Goal: Task Accomplishment & Management: Complete application form

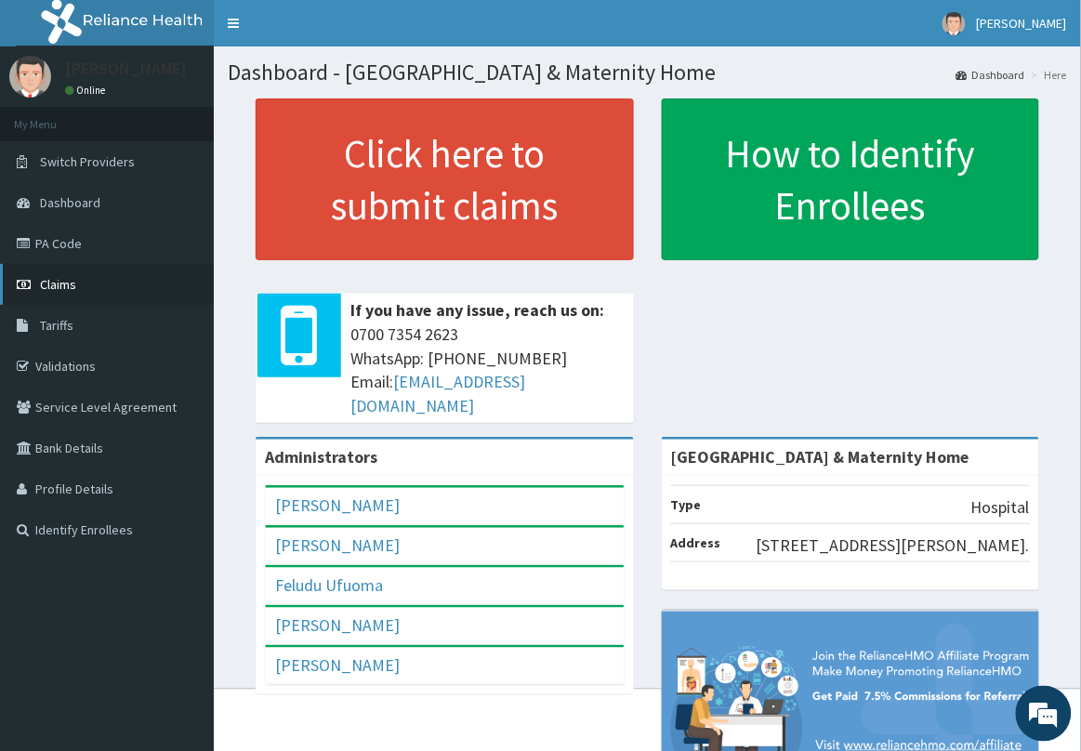
click at [86, 282] on link "Claims" at bounding box center [107, 284] width 214 height 41
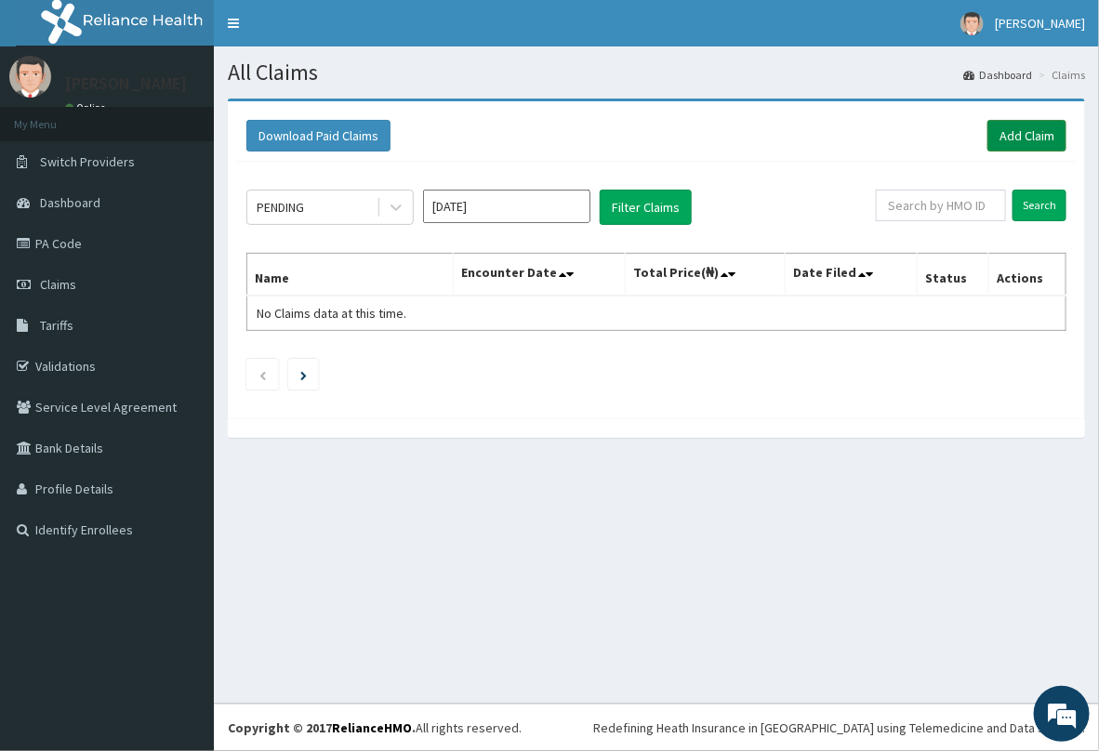
click at [1030, 127] on link "Add Claim" at bounding box center [1026, 136] width 79 height 32
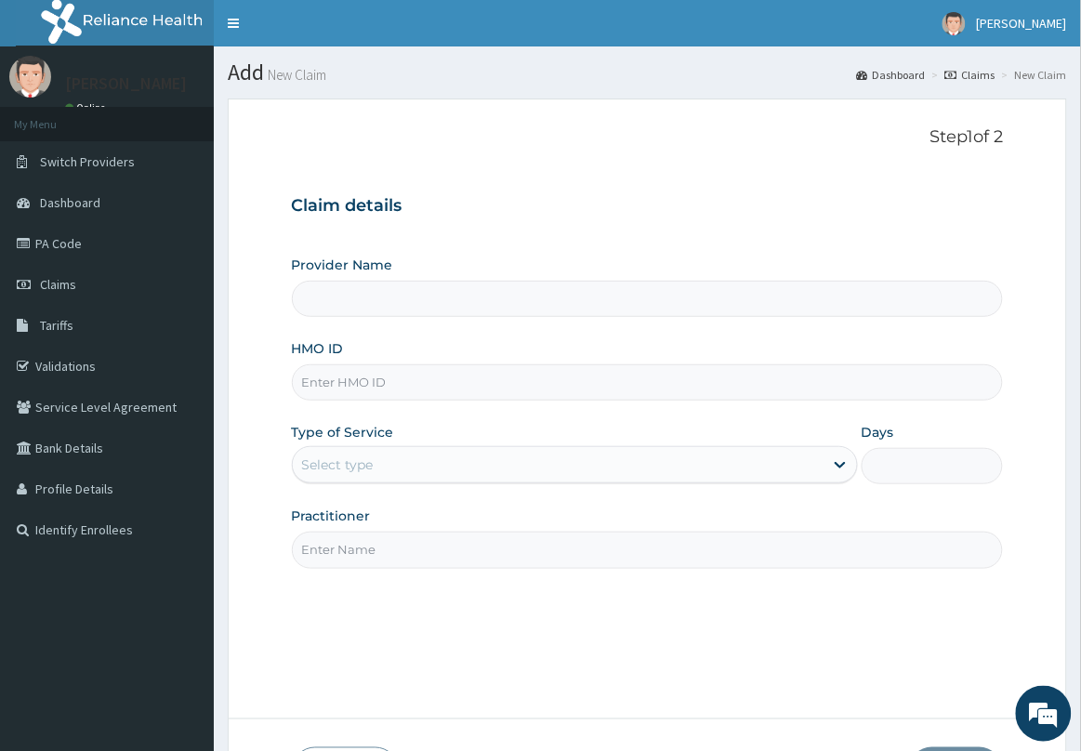
click at [511, 392] on input "HMO ID" at bounding box center [648, 382] width 712 height 36
type input "[GEOGRAPHIC_DATA] & Maternity Home"
type input "AID/10034/A"
click at [533, 467] on div "Select type" at bounding box center [558, 465] width 531 height 30
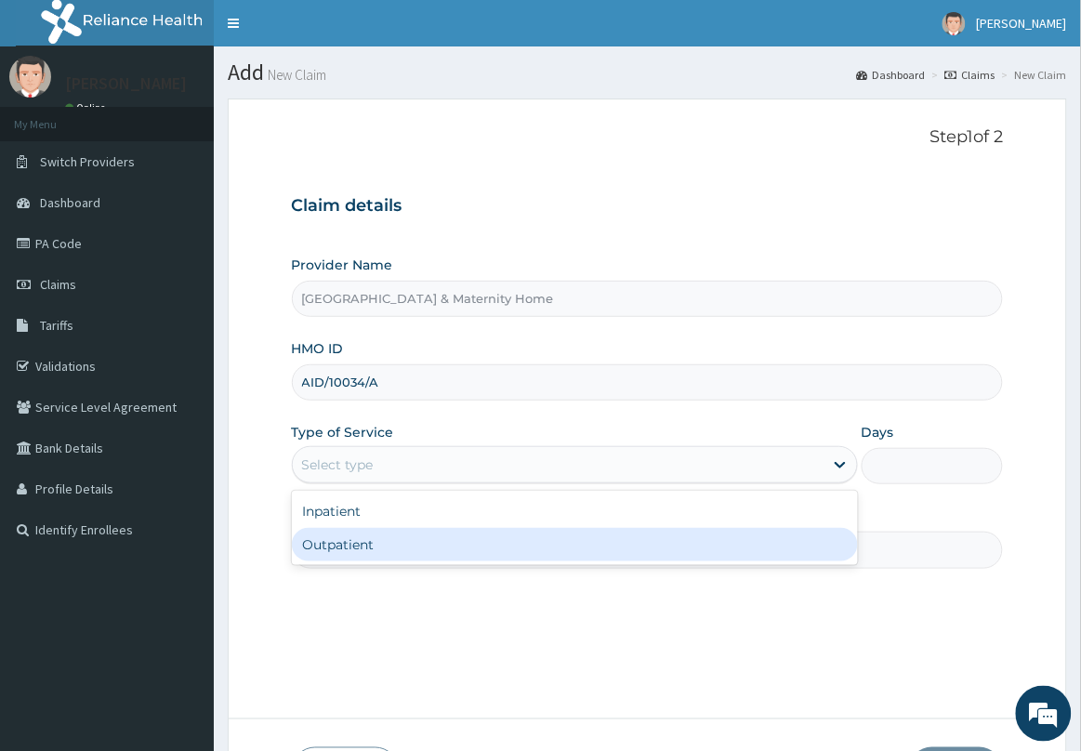
click at [429, 535] on div "Outpatient" at bounding box center [575, 544] width 566 height 33
type input "1"
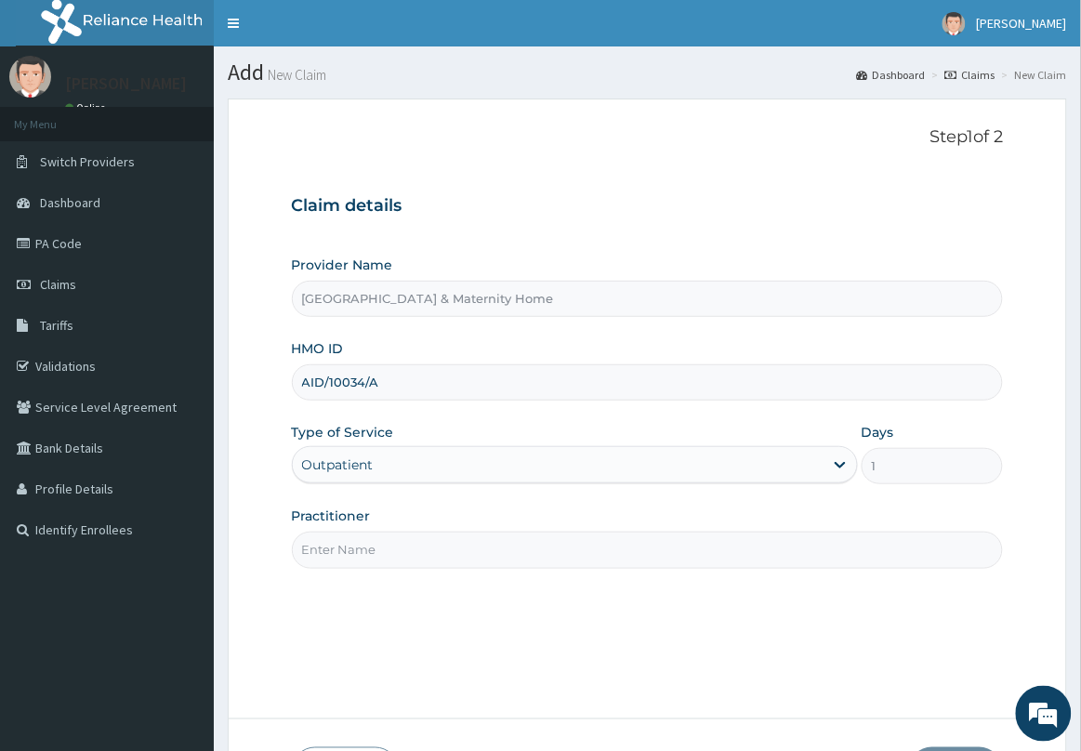
click at [437, 547] on input "Practitioner" at bounding box center [648, 550] width 712 height 36
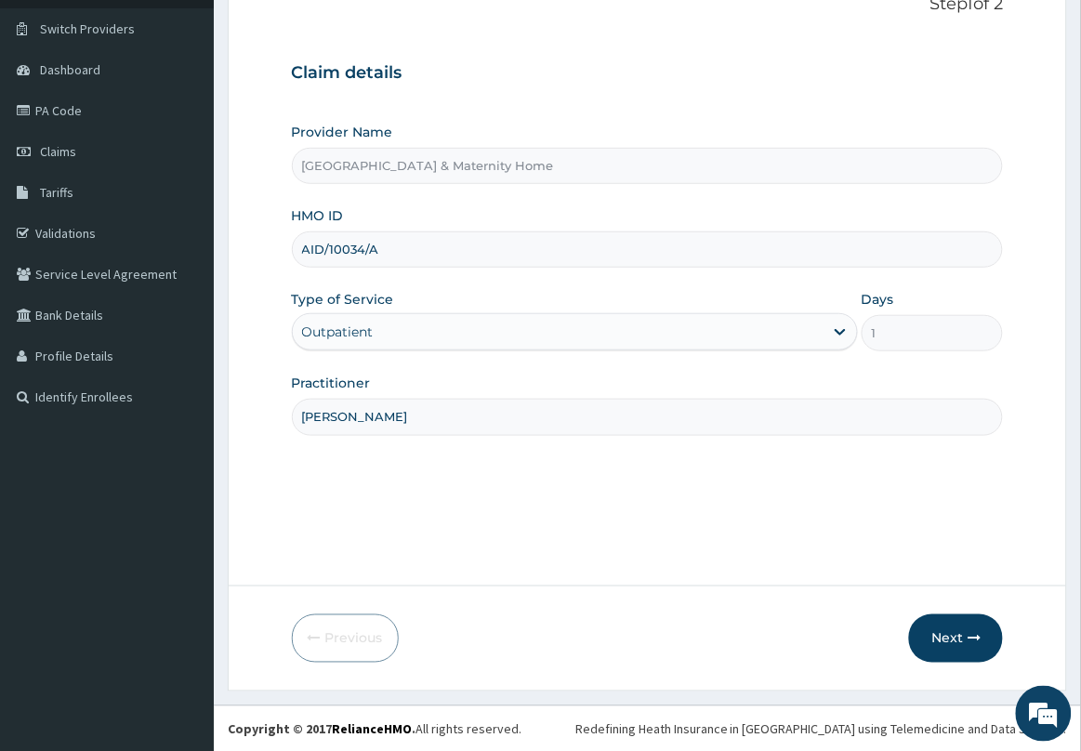
scroll to position [136, 0]
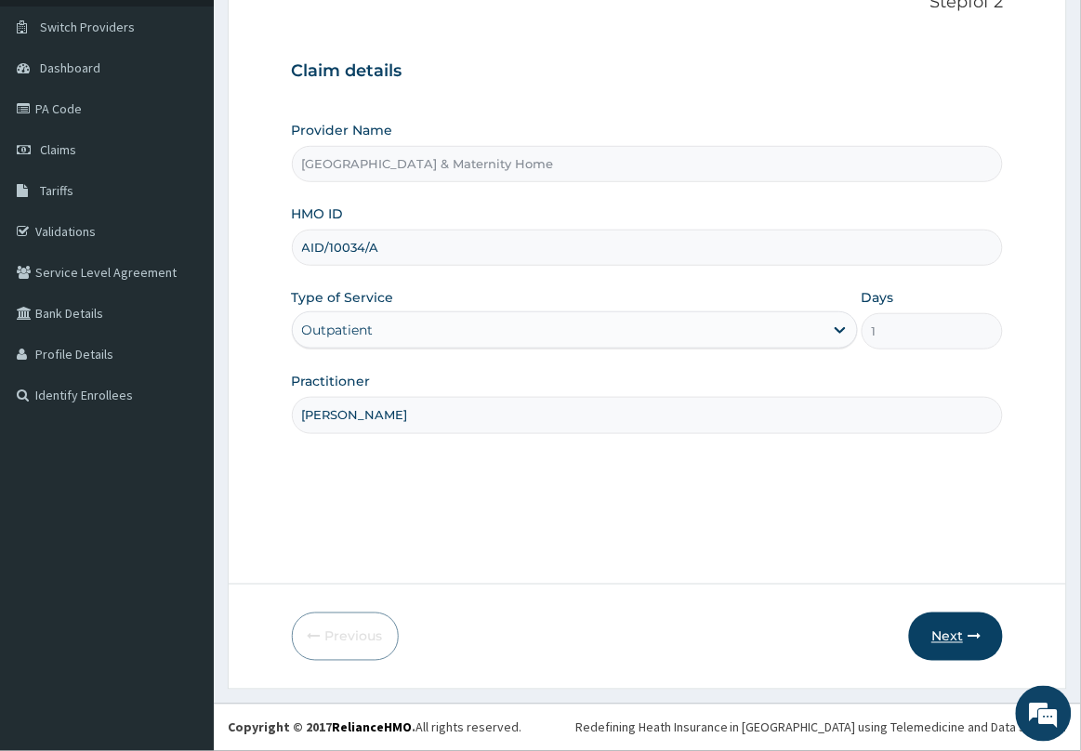
type input "[PERSON_NAME]"
click at [953, 630] on button "Next" at bounding box center [956, 637] width 94 height 48
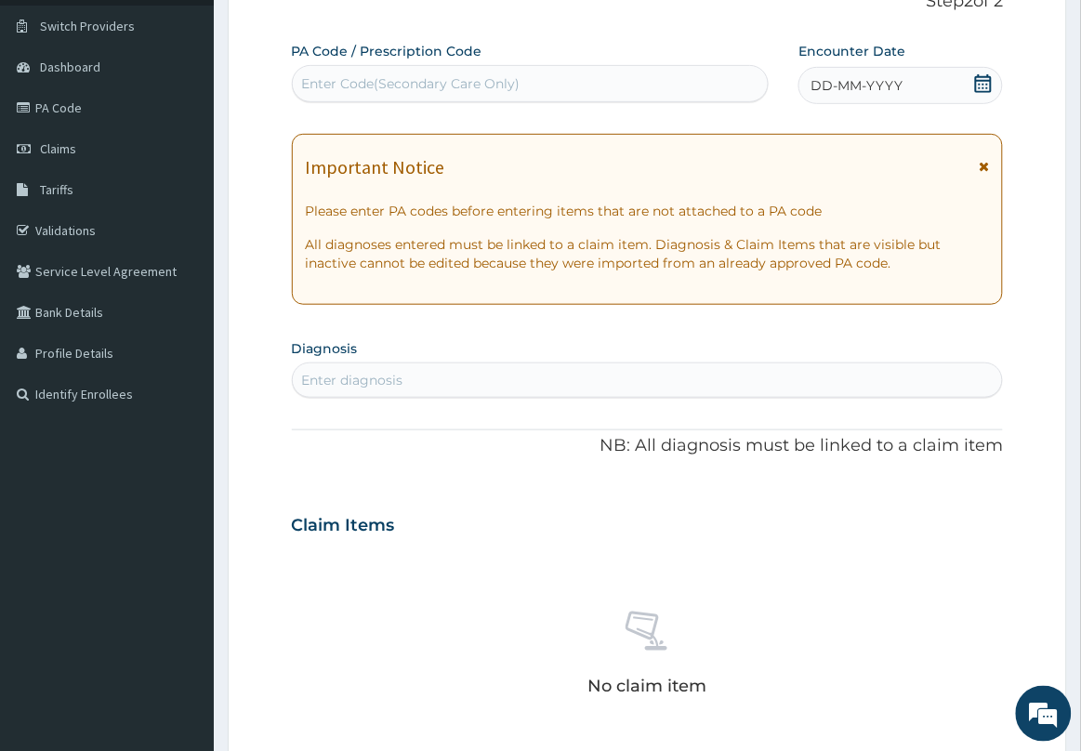
click at [985, 161] on icon at bounding box center [984, 166] width 10 height 13
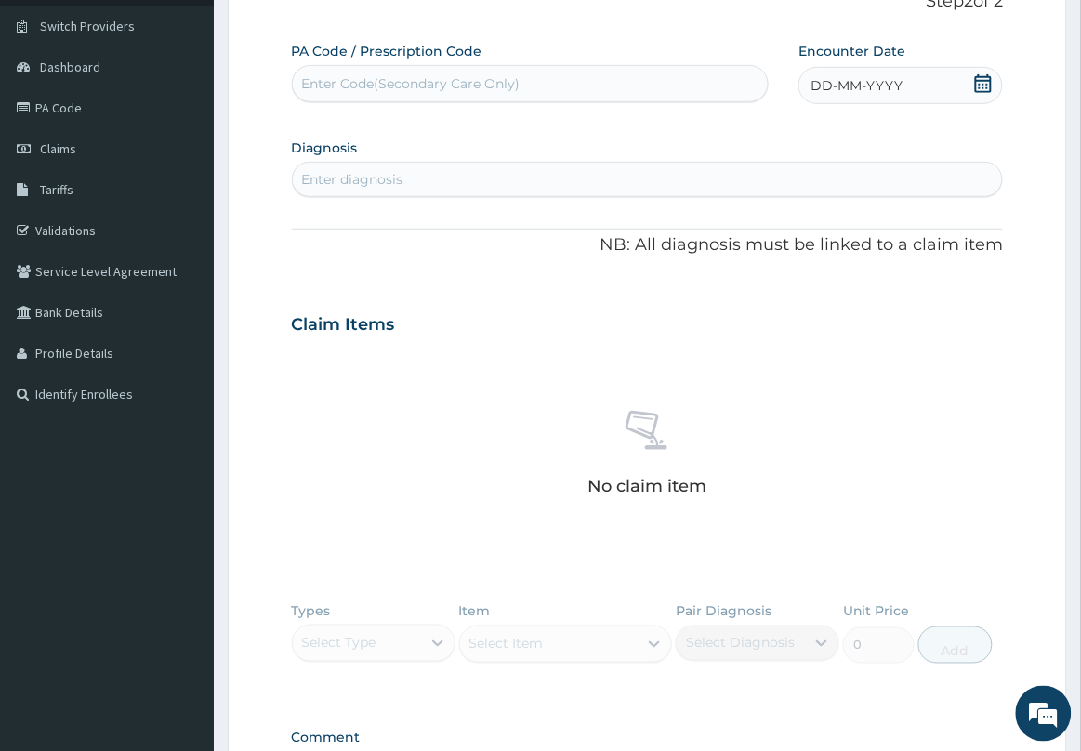
click at [983, 74] on icon at bounding box center [983, 83] width 19 height 19
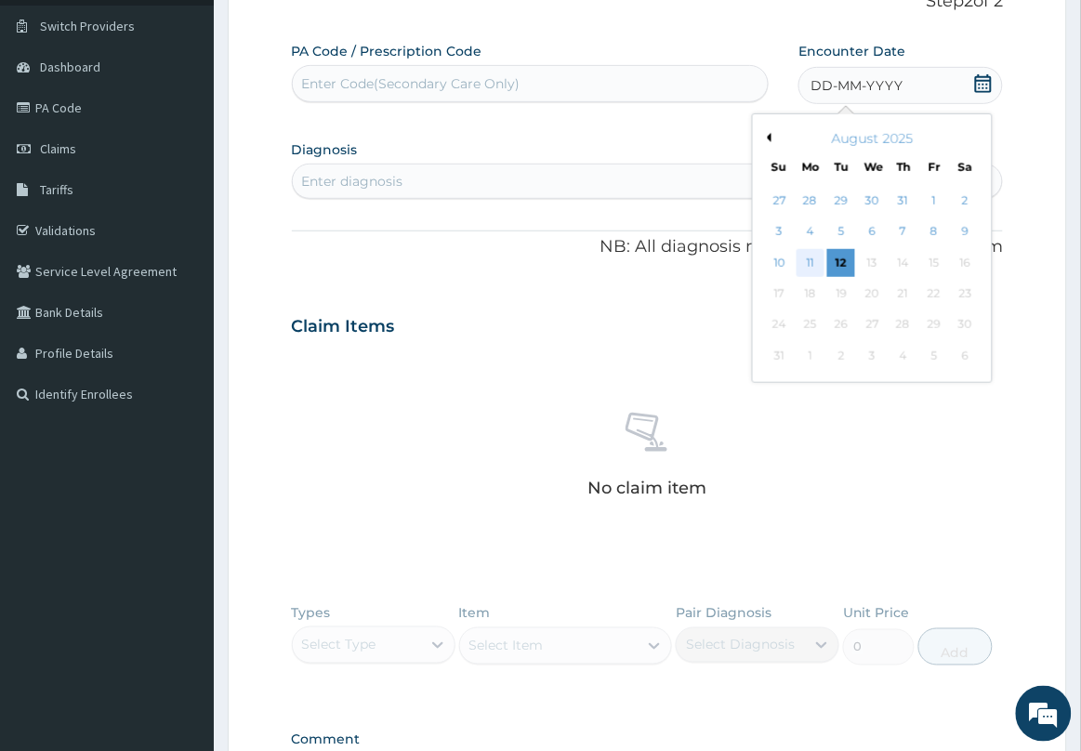
click at [810, 262] on div "11" at bounding box center [811, 263] width 28 height 28
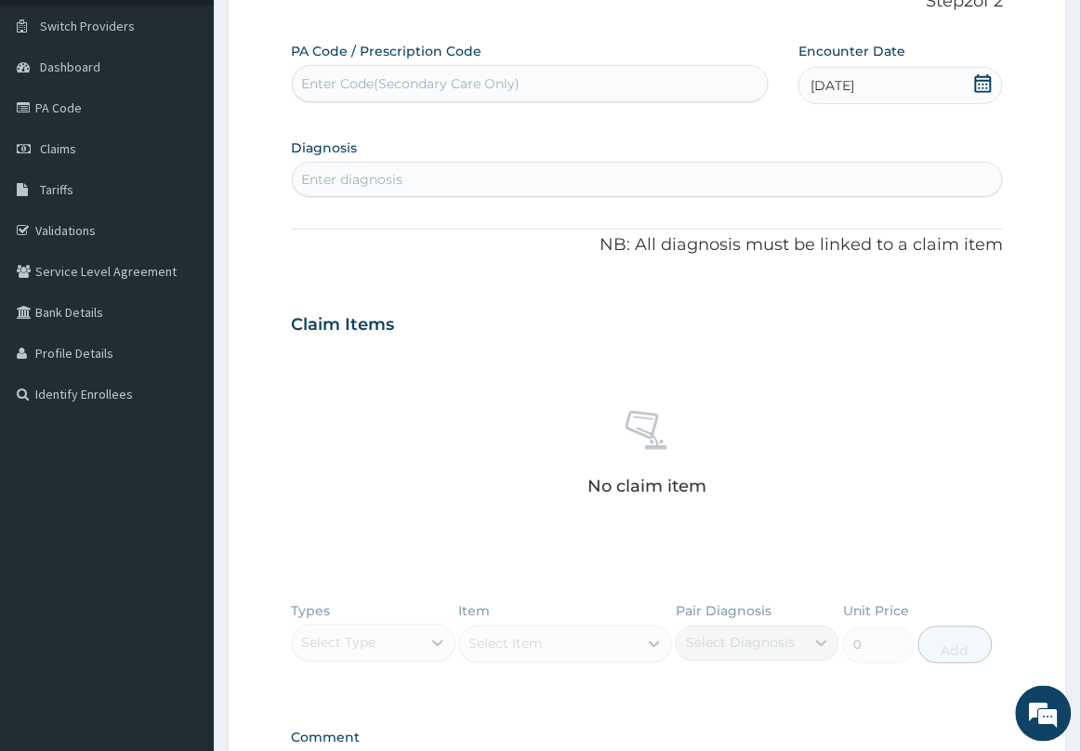
click at [611, 192] on div "Enter diagnosis" at bounding box center [648, 180] width 710 height 30
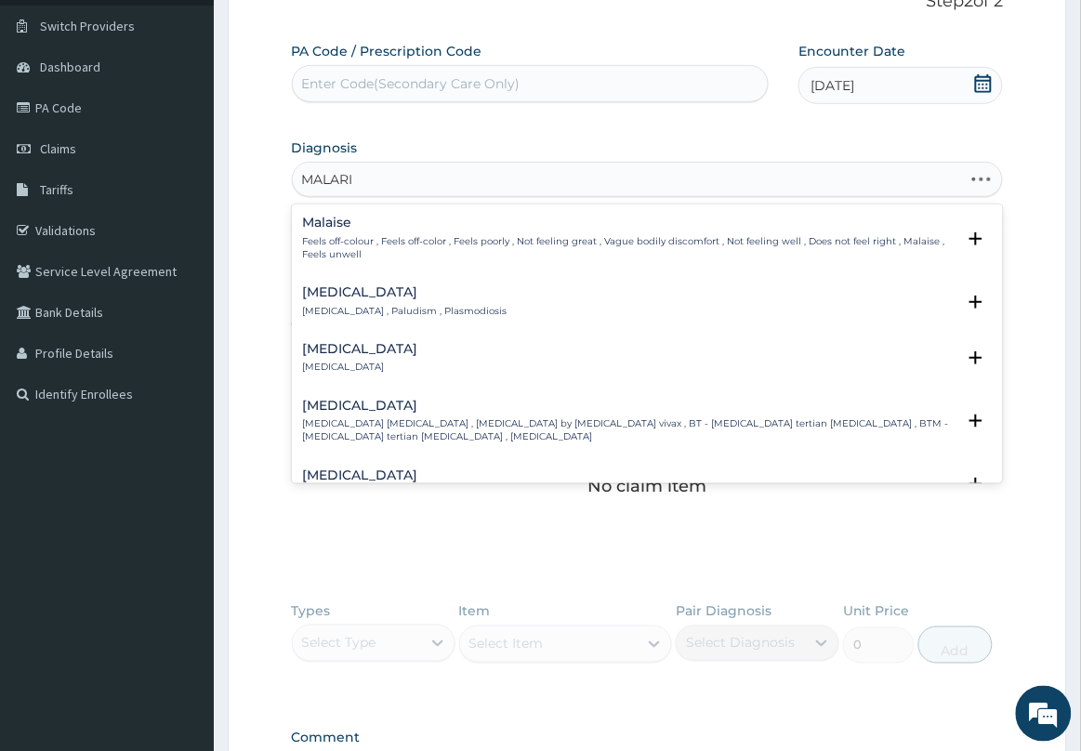
type input "[MEDICAL_DATA]"
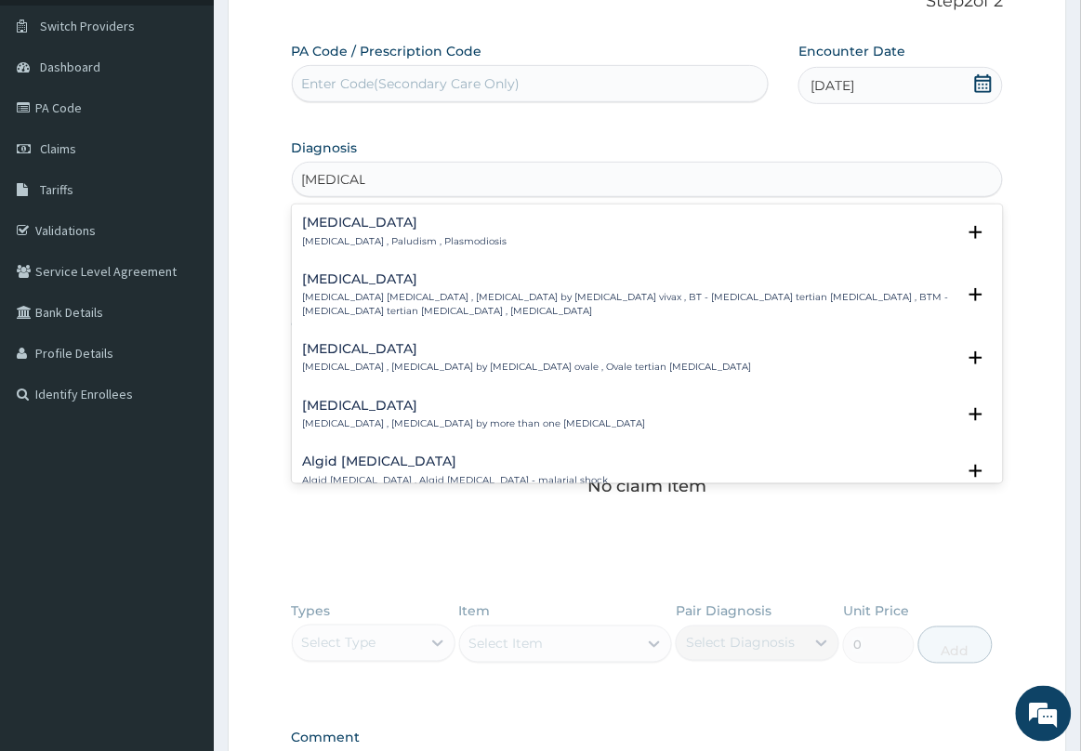
click at [331, 237] on p "[MEDICAL_DATA] , Paludism , Plasmodiosis" at bounding box center [405, 241] width 204 height 13
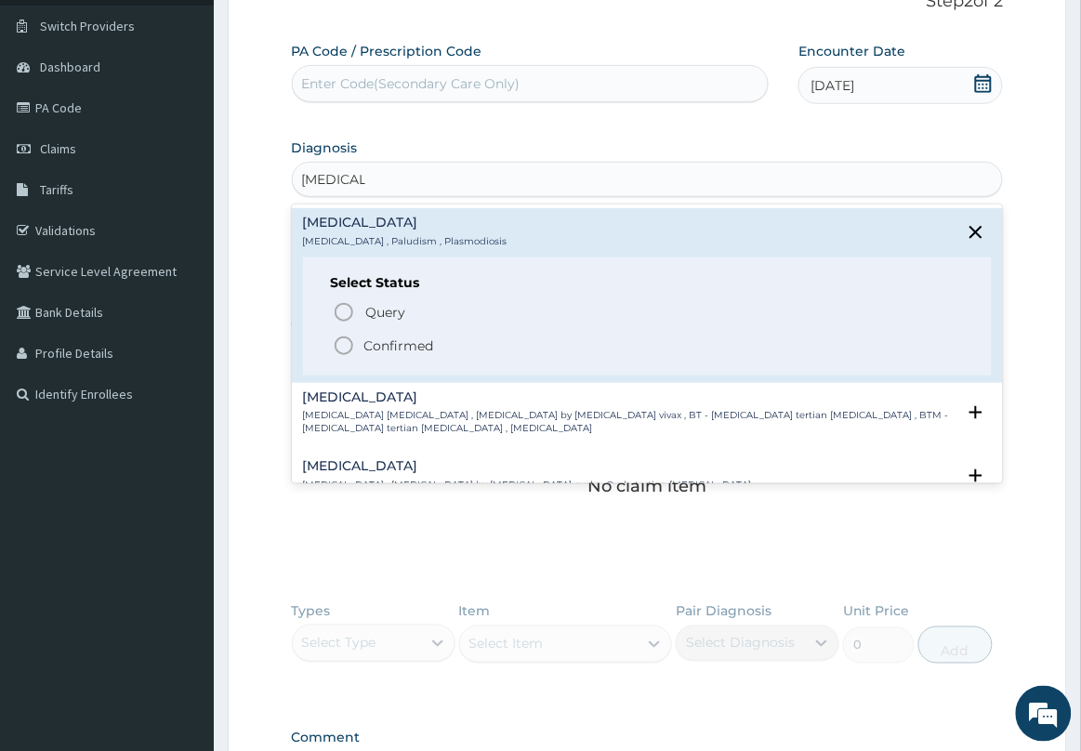
click at [336, 355] on icon "status option filled" at bounding box center [344, 346] width 22 height 22
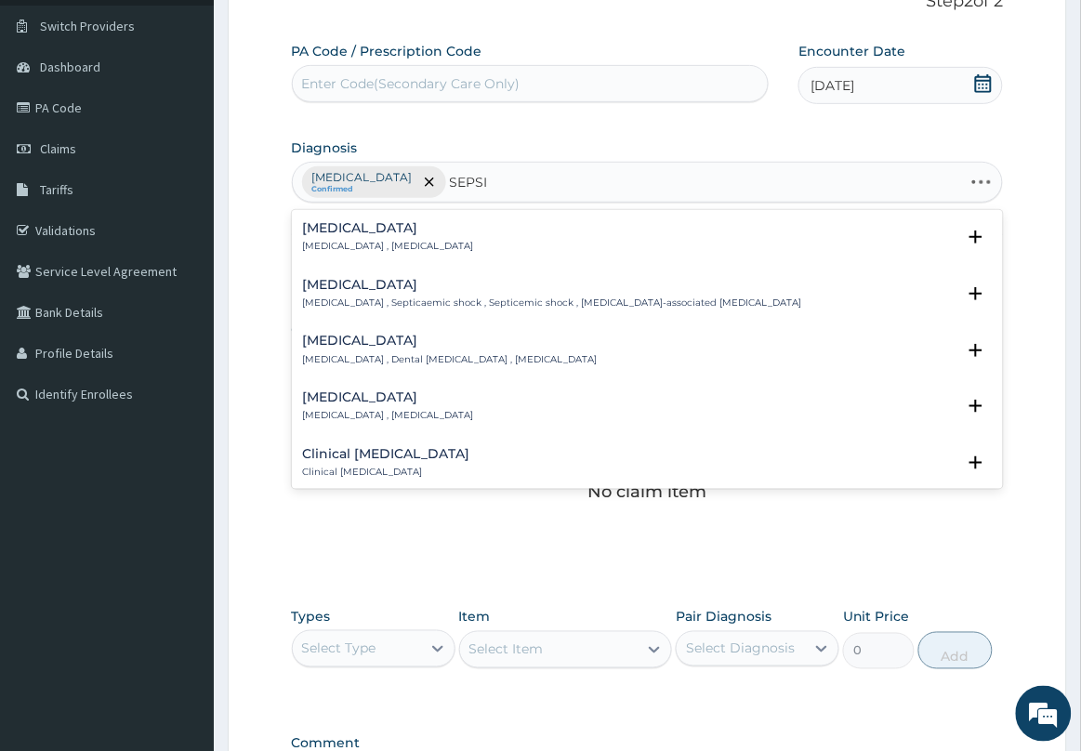
type input "[MEDICAL_DATA]"
click at [323, 240] on p "[MEDICAL_DATA] , [MEDICAL_DATA]" at bounding box center [388, 246] width 171 height 13
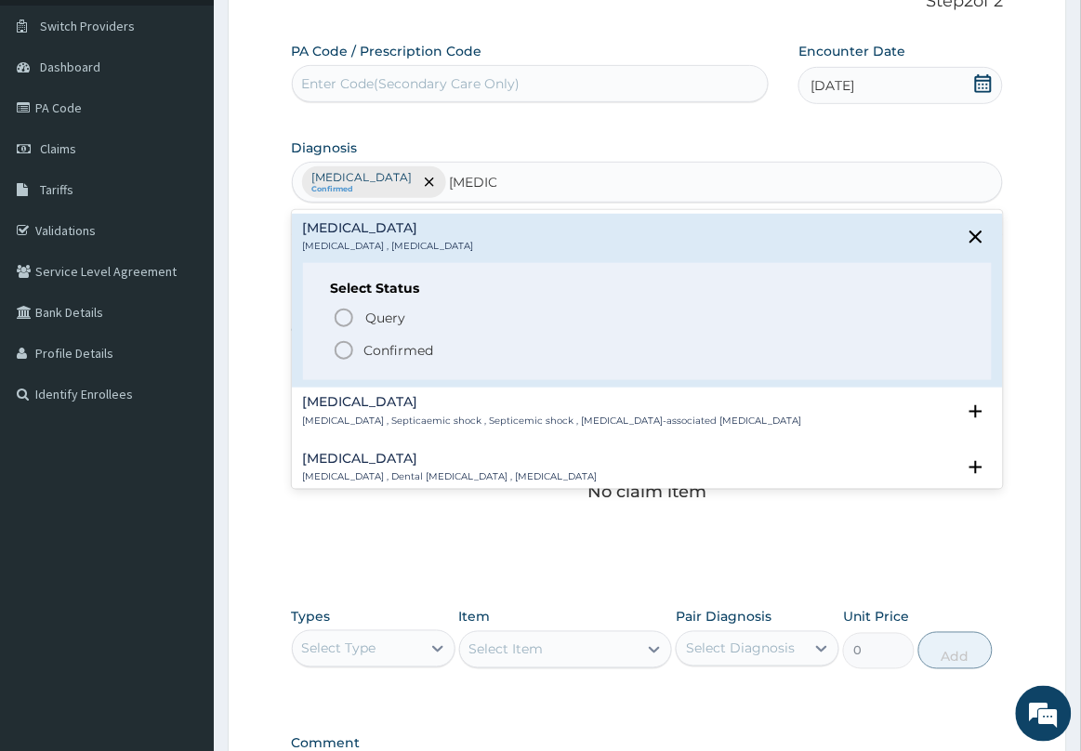
click at [364, 356] on p "Confirmed" at bounding box center [399, 350] width 70 height 19
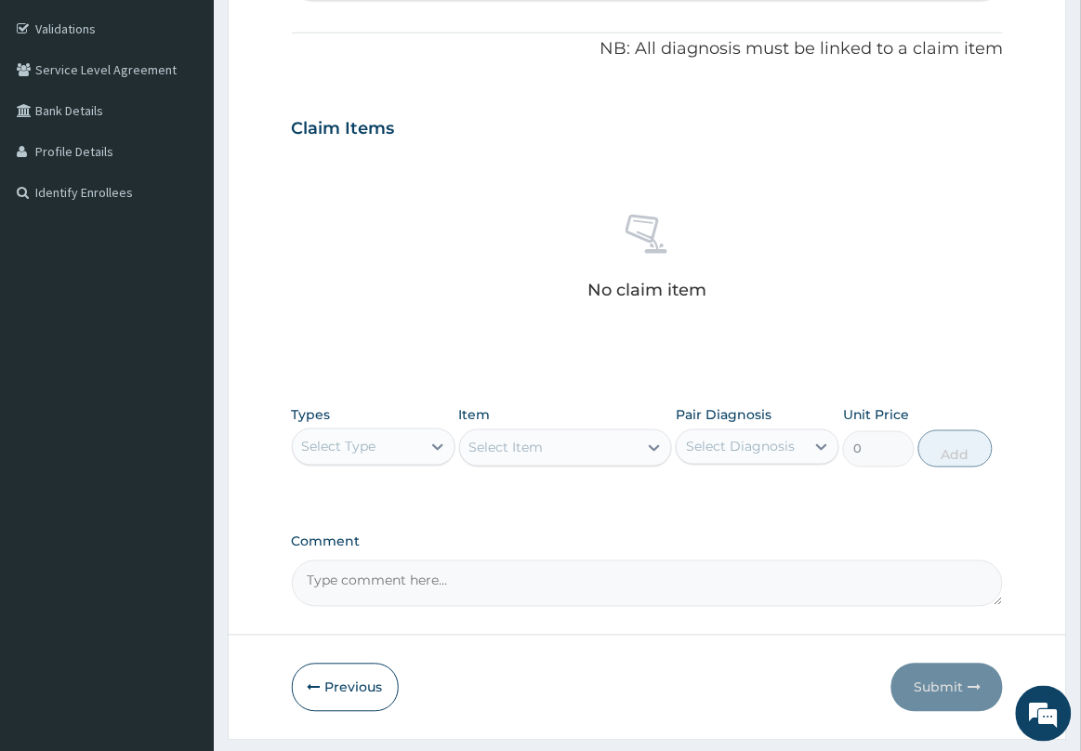
scroll to position [389, 0]
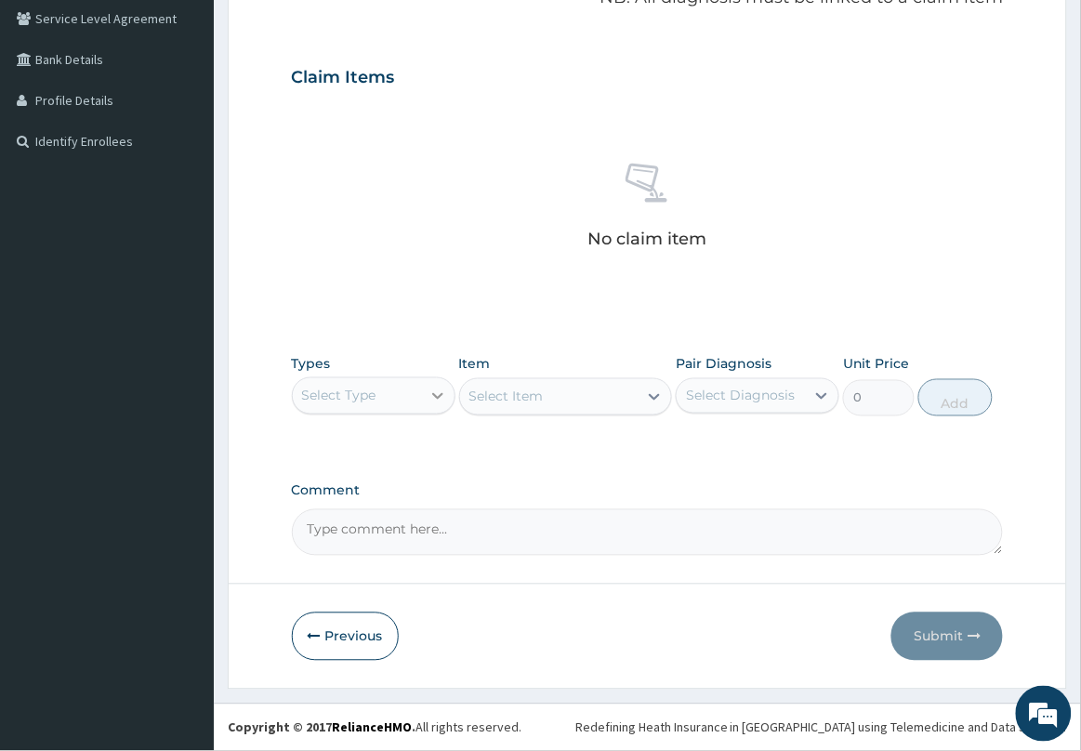
click at [434, 404] on icon at bounding box center [438, 396] width 19 height 19
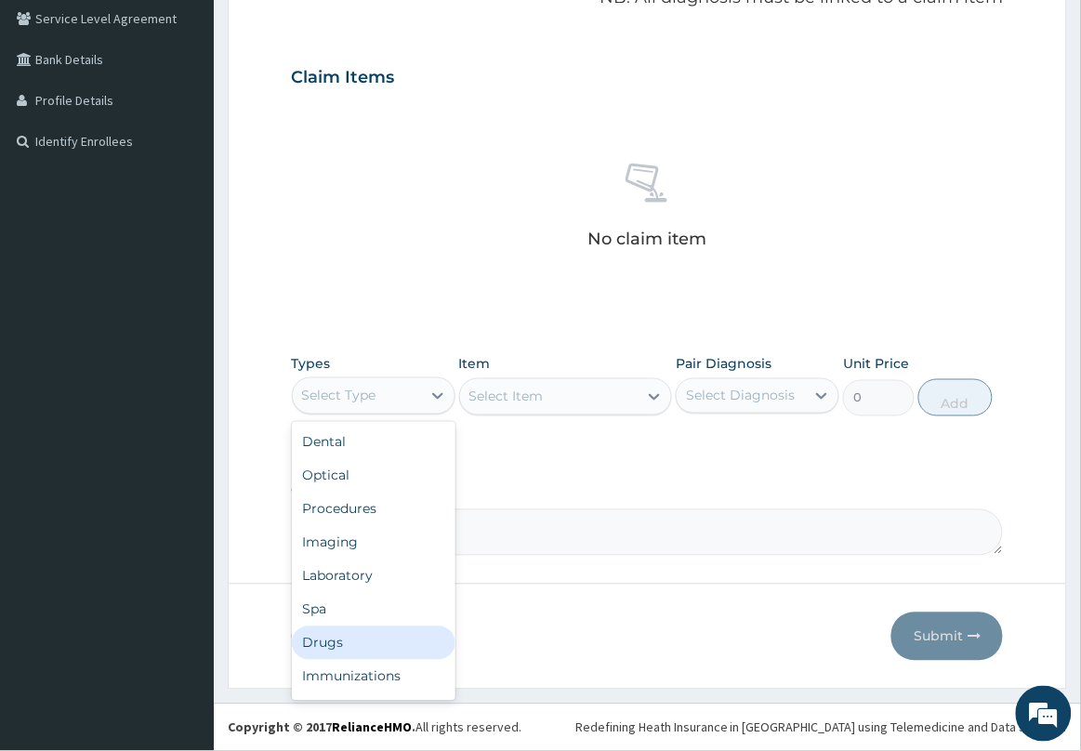
click at [346, 642] on div "Drugs" at bounding box center [374, 643] width 164 height 33
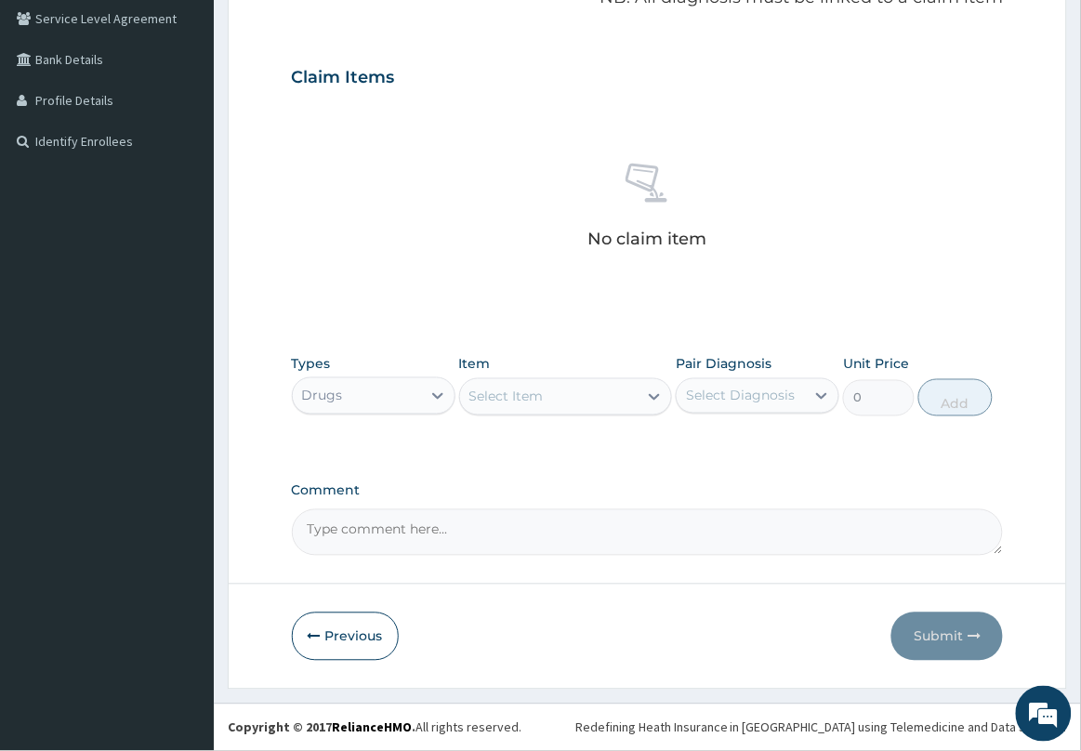
click at [587, 397] on div "Select Item" at bounding box center [549, 397] width 178 height 30
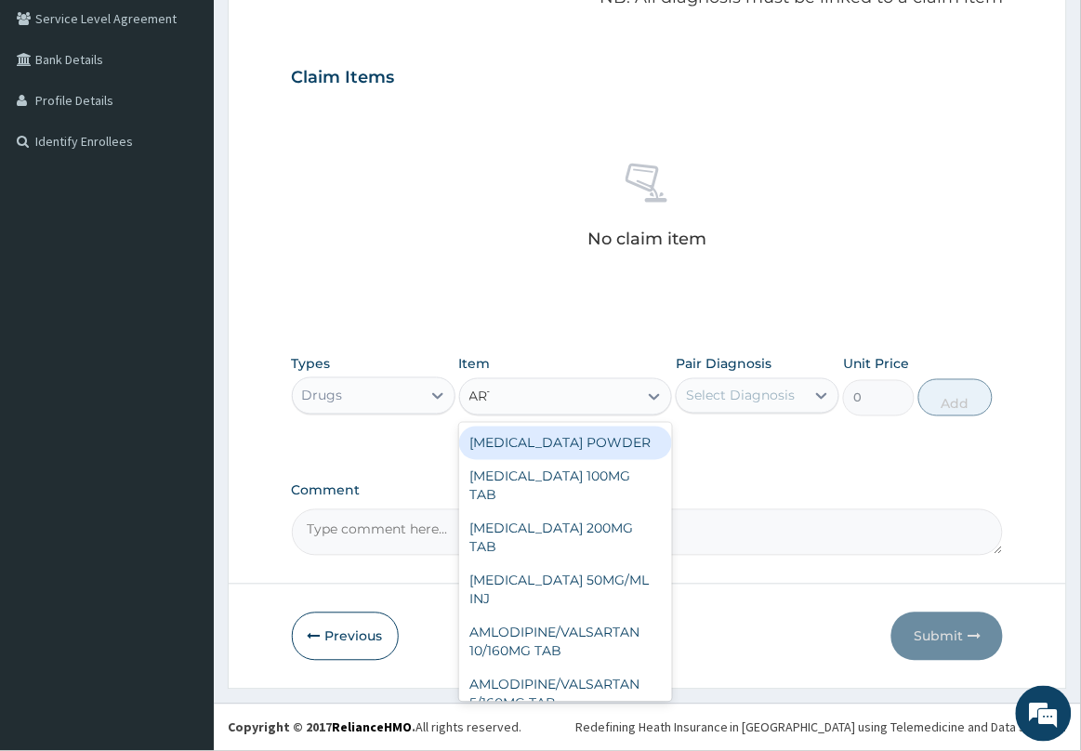
type input "ARTE"
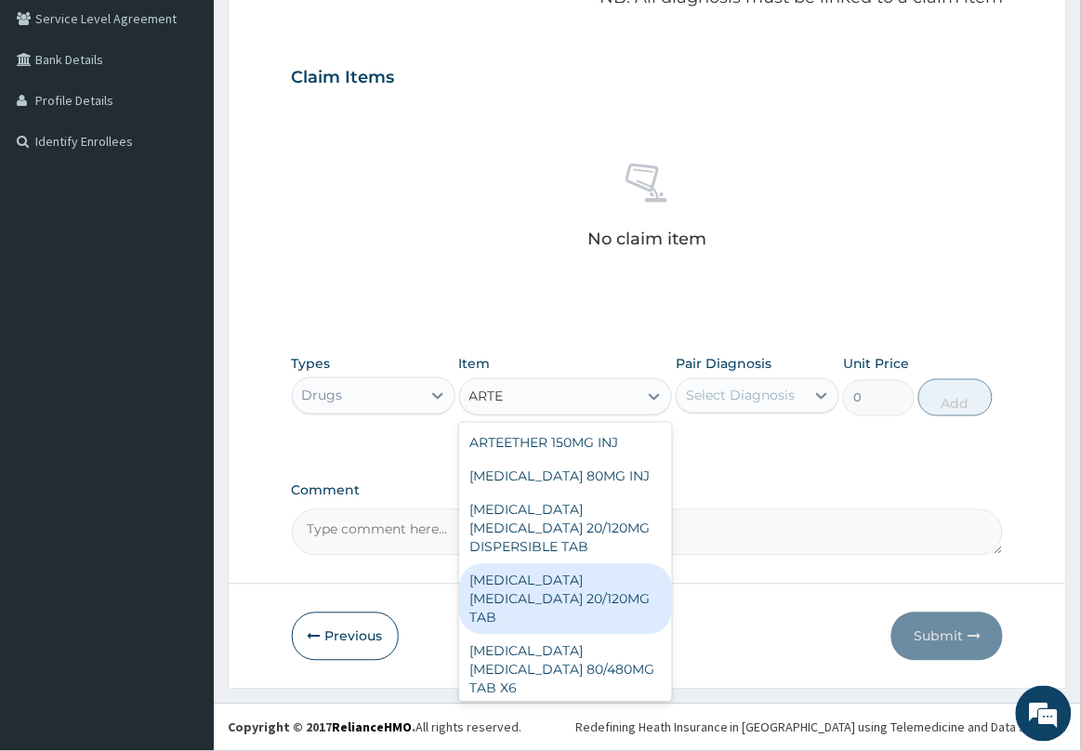
click at [620, 596] on div "[MEDICAL_DATA] [MEDICAL_DATA] 20/120MG TAB" at bounding box center [566, 599] width 214 height 71
type input "84"
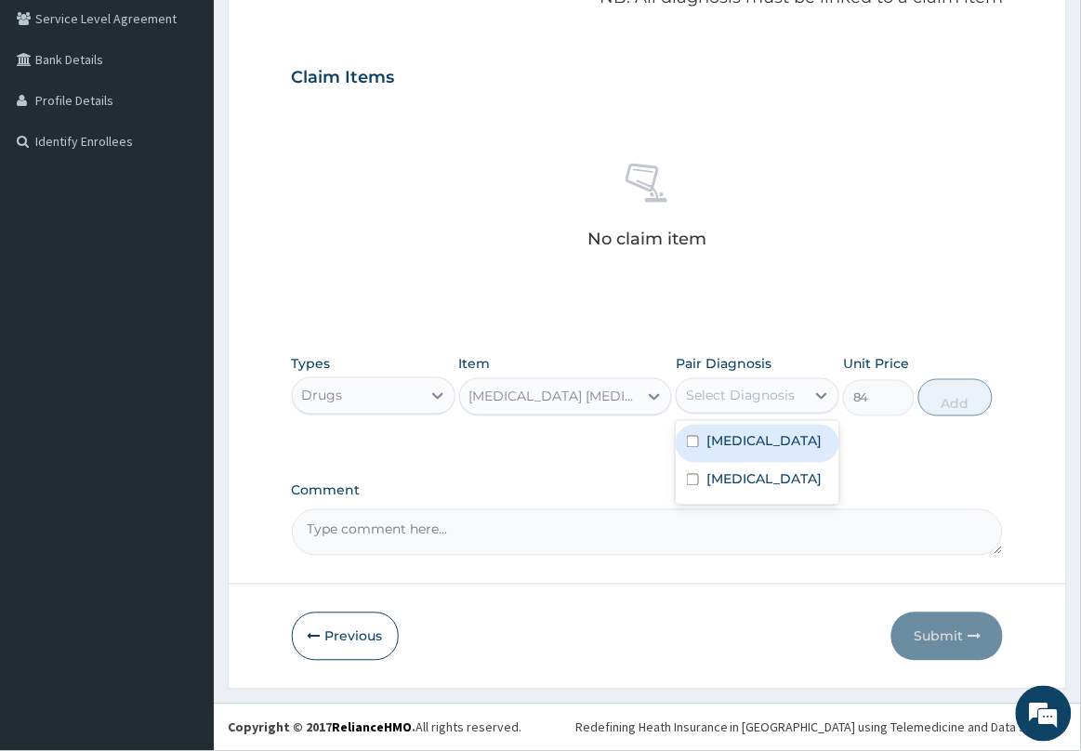
click at [765, 395] on div "Select Diagnosis" at bounding box center [740, 396] width 109 height 19
click at [745, 449] on label "[MEDICAL_DATA]" at bounding box center [763, 441] width 115 height 19
checkbox input "true"
click at [940, 407] on button "Add" at bounding box center [955, 397] width 74 height 37
type input "0"
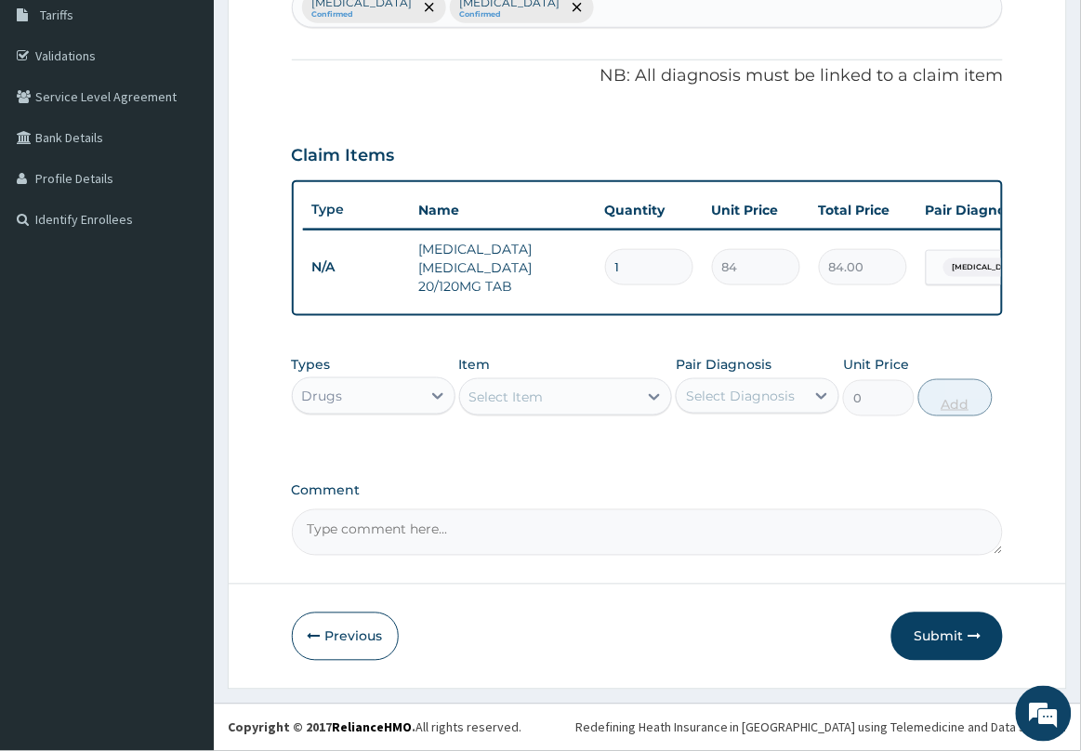
scroll to position [326, 0]
type input "18"
type input "1512.00"
type input "18"
click at [680, 516] on textarea "Comment" at bounding box center [648, 532] width 712 height 46
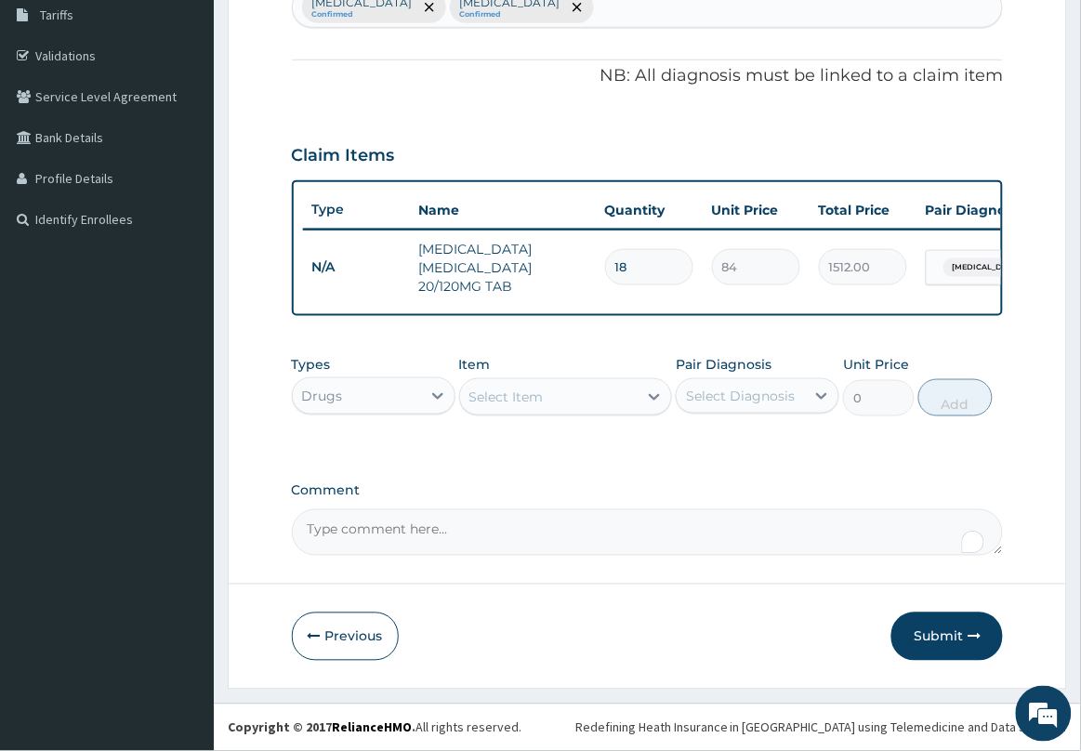
click at [630, 483] on div "Types Drugs Item Select Item Pair Diagnosis Select Diagnosis Unit Price 0 Add" at bounding box center [648, 519] width 712 height 73
click at [630, 410] on div "Select Item" at bounding box center [549, 397] width 178 height 30
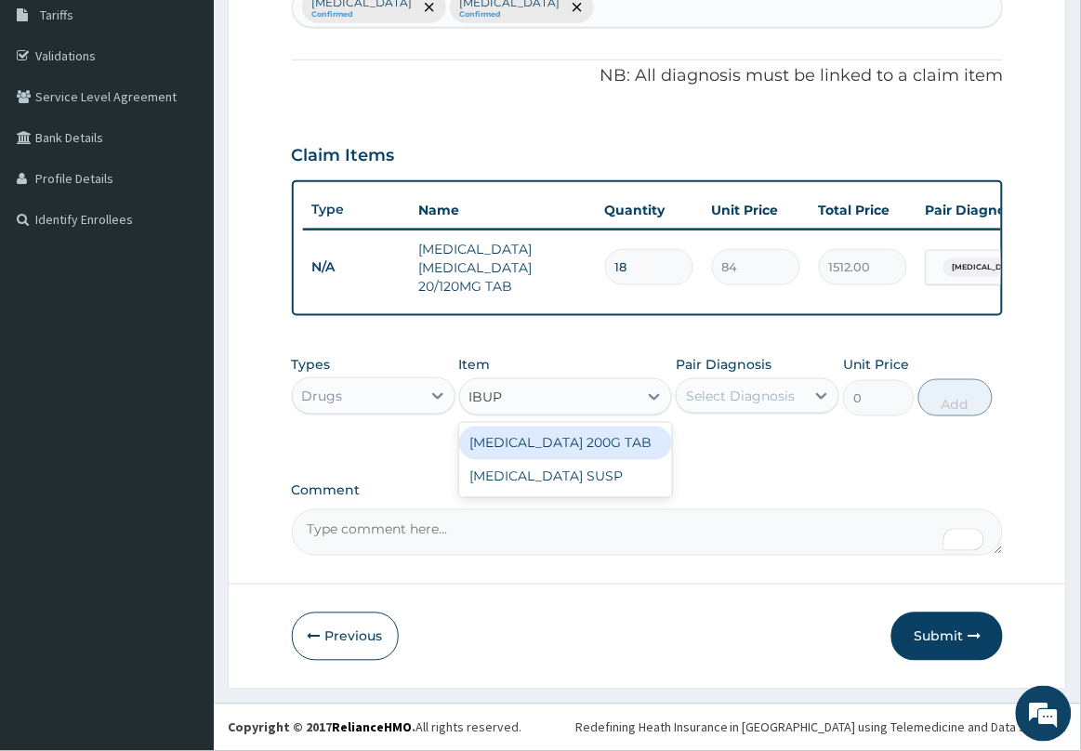
type input "IBU"
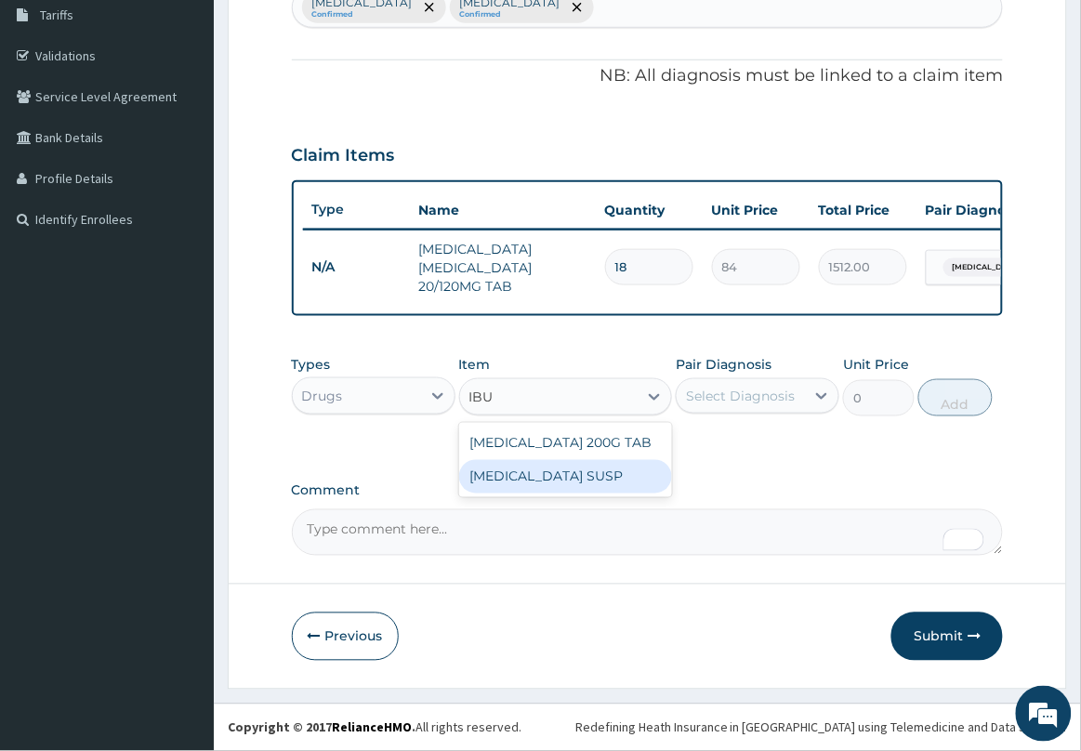
click at [600, 469] on div "[MEDICAL_DATA] SUSP" at bounding box center [566, 476] width 214 height 33
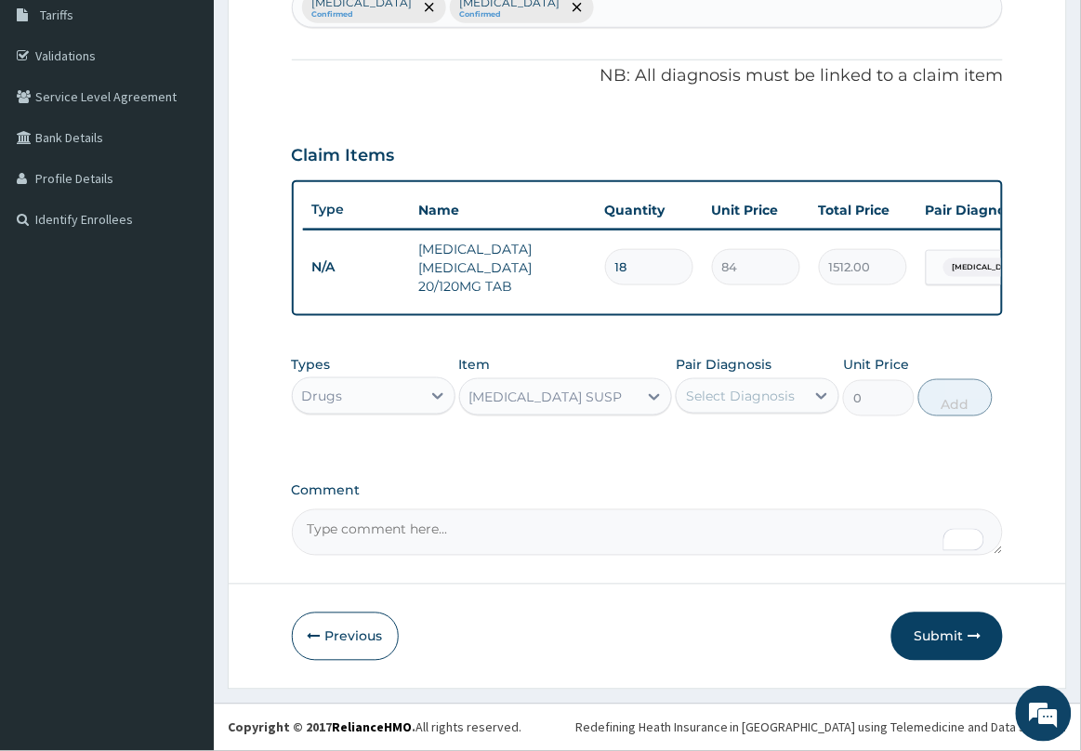
type input "525"
click at [763, 400] on div "Select Diagnosis" at bounding box center [740, 396] width 109 height 19
click at [753, 444] on label "[MEDICAL_DATA]" at bounding box center [763, 441] width 115 height 19
checkbox input "true"
click at [946, 402] on button "Add" at bounding box center [955, 397] width 74 height 37
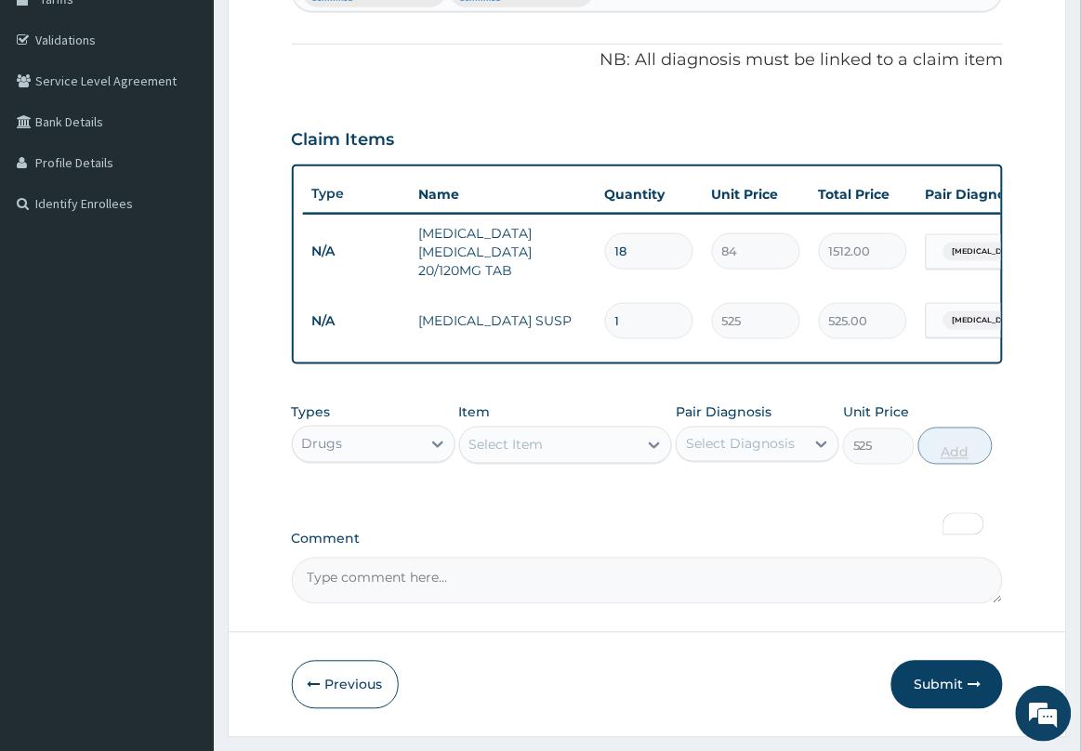
type input "0"
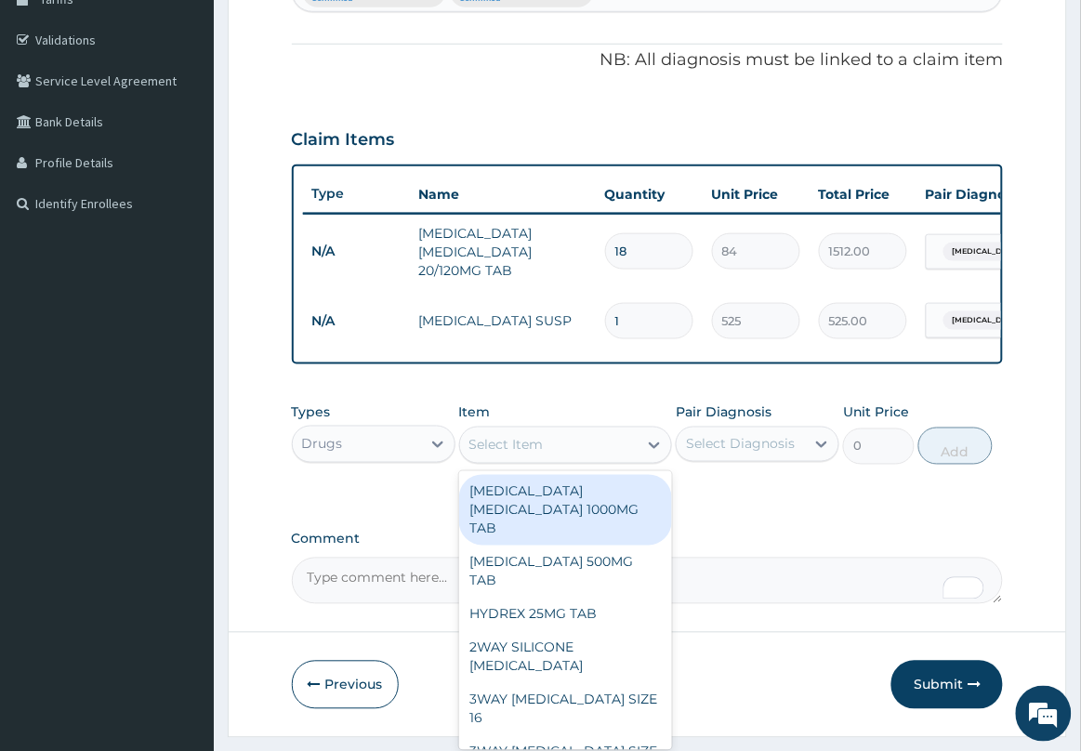
click at [565, 453] on div "Select Item" at bounding box center [549, 445] width 178 height 30
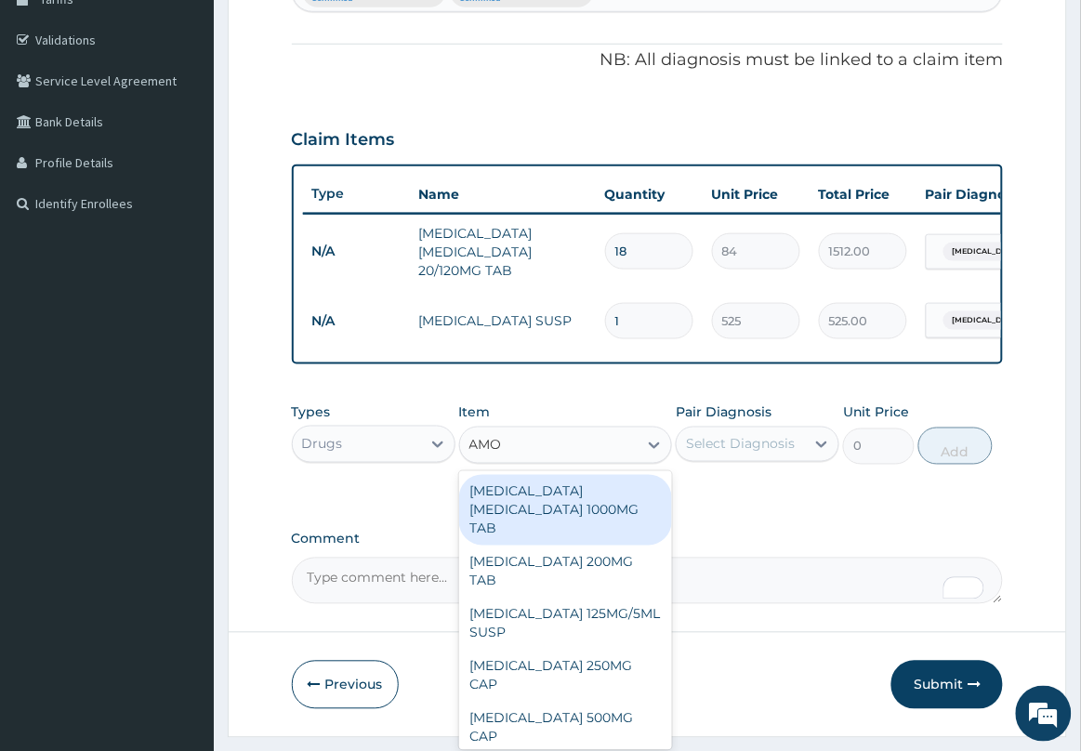
type input "AMOX"
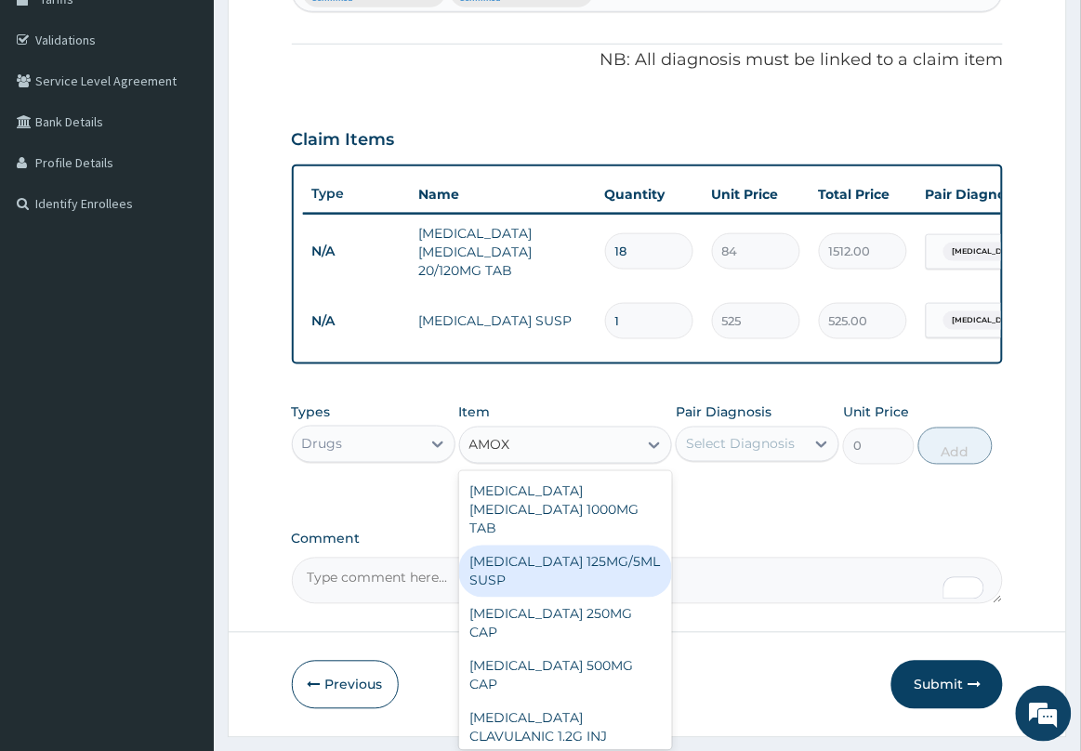
click at [546, 588] on div "[MEDICAL_DATA] 125MG/5ML SUSP" at bounding box center [566, 572] width 214 height 52
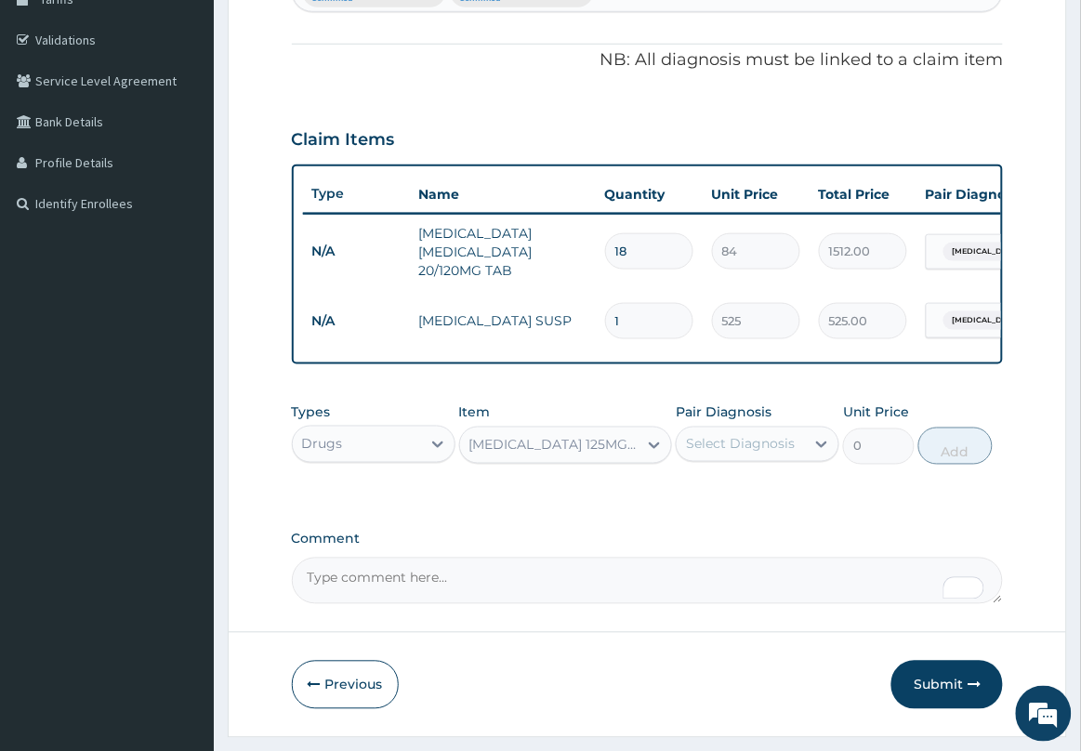
type input "840"
click at [779, 459] on div "Select Diagnosis" at bounding box center [741, 444] width 128 height 30
click at [735, 537] on label "[MEDICAL_DATA]" at bounding box center [763, 528] width 115 height 19
checkbox input "true"
click at [956, 461] on button "Add" at bounding box center [955, 446] width 74 height 37
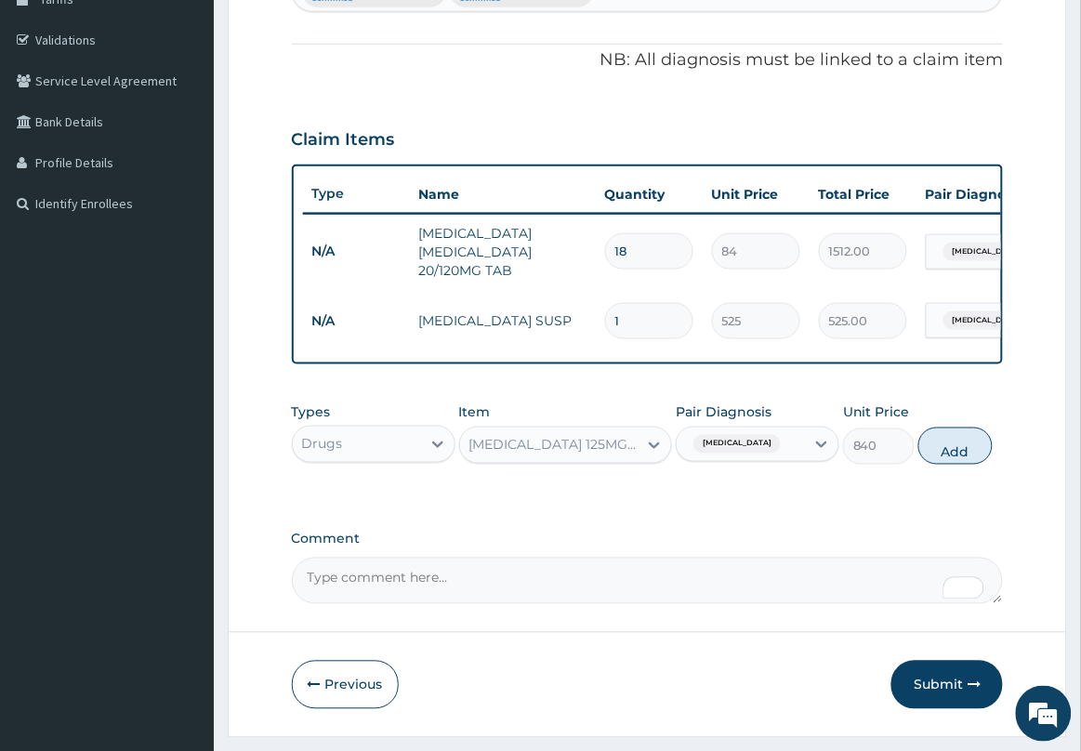
type input "0"
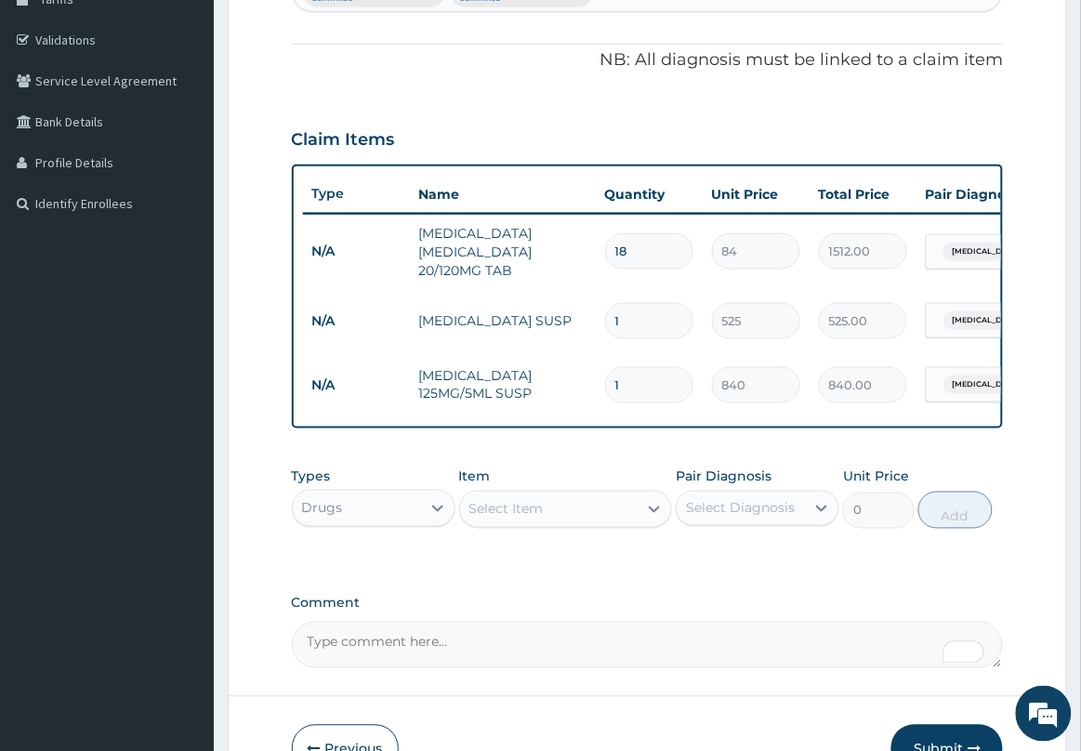
click at [614, 519] on div "Select Item" at bounding box center [549, 510] width 178 height 30
type input "CAM"
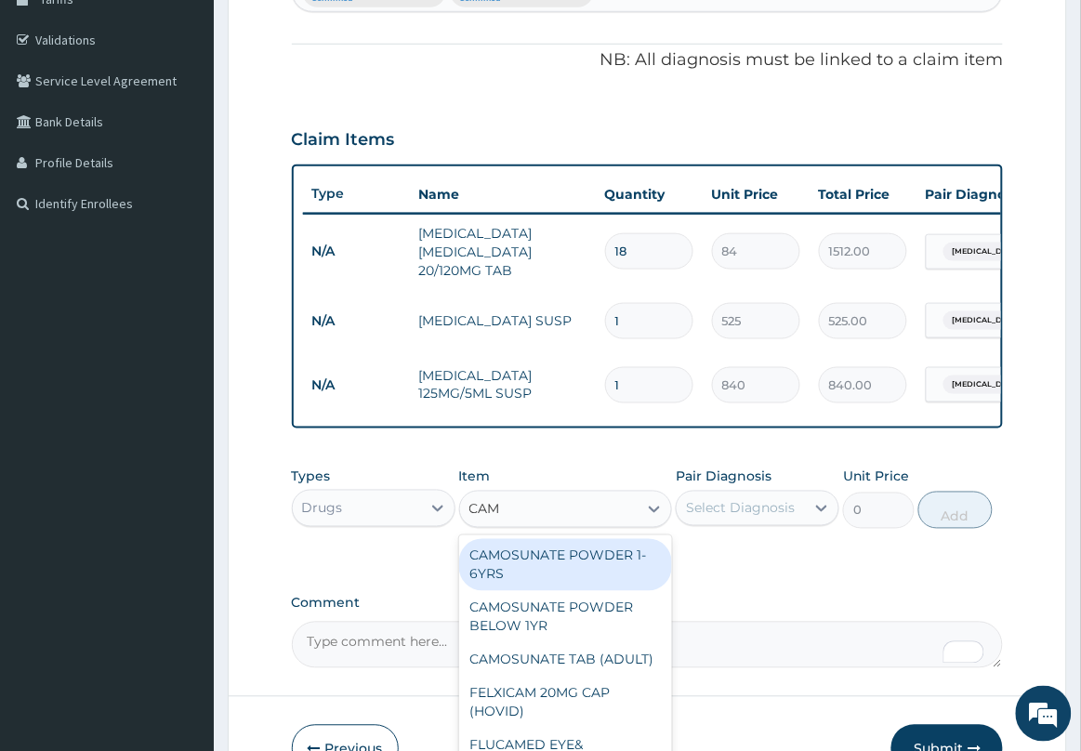
click at [607, 586] on div "CAMOSUNATE POWDER 1-6YRS" at bounding box center [566, 565] width 214 height 52
type input "425.25"
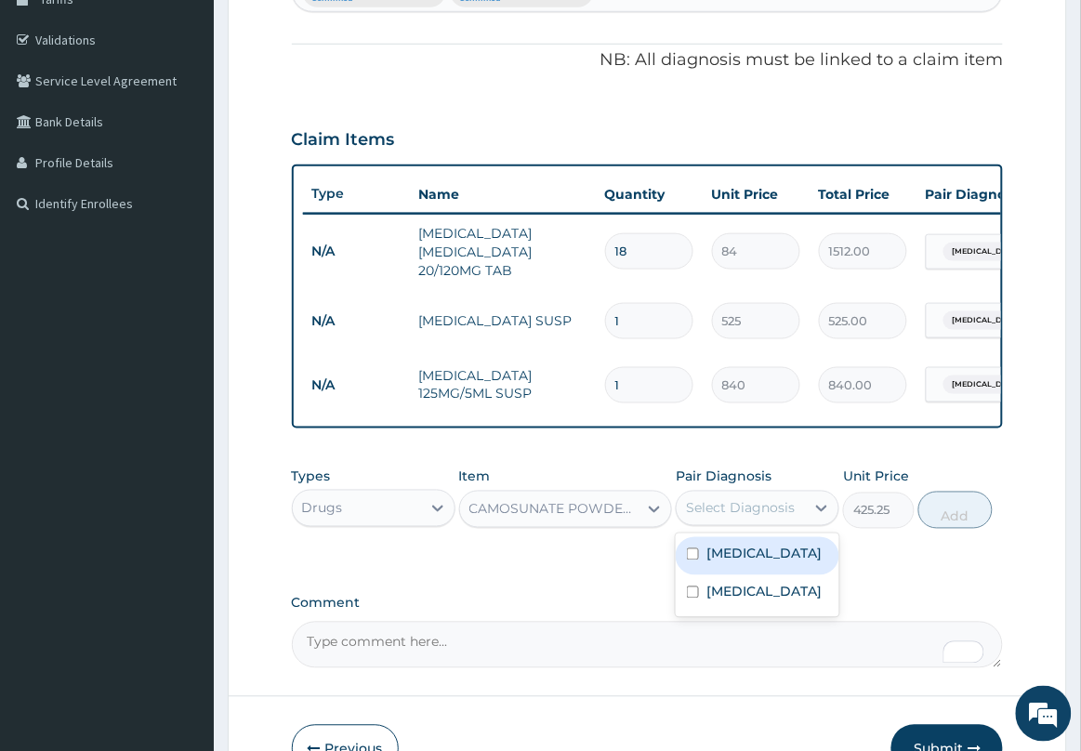
click at [778, 518] on div "Select Diagnosis" at bounding box center [740, 508] width 109 height 19
click at [736, 563] on label "[MEDICAL_DATA]" at bounding box center [763, 554] width 115 height 19
checkbox input "true"
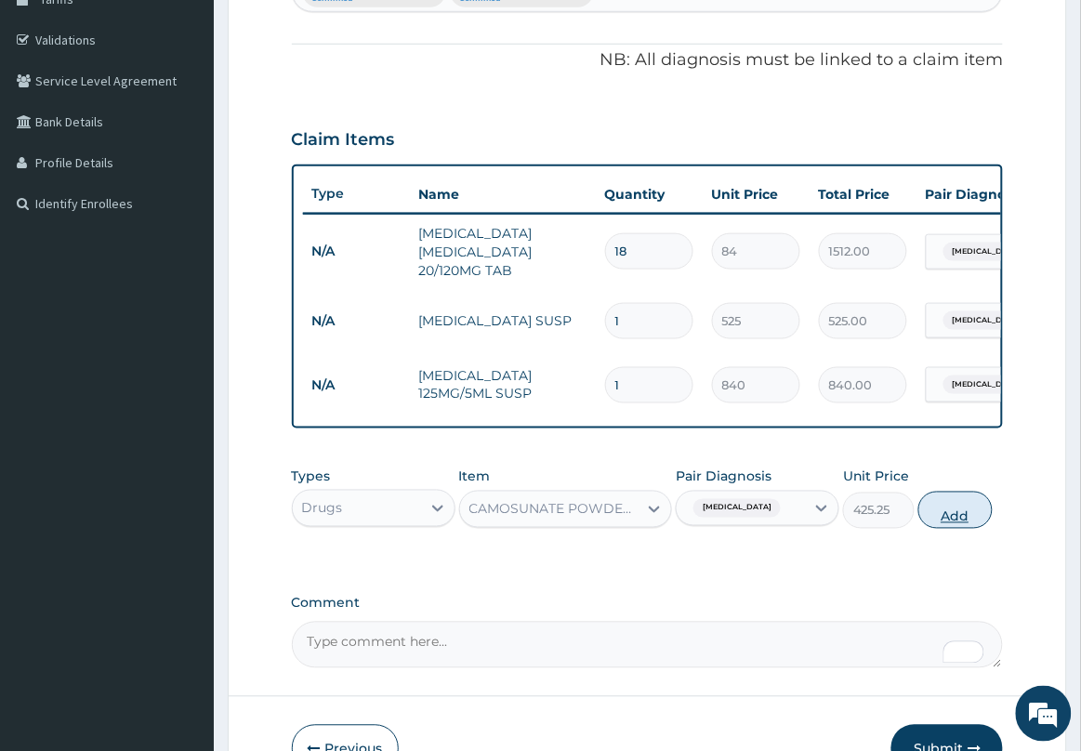
click at [949, 522] on button "Add" at bounding box center [955, 510] width 74 height 37
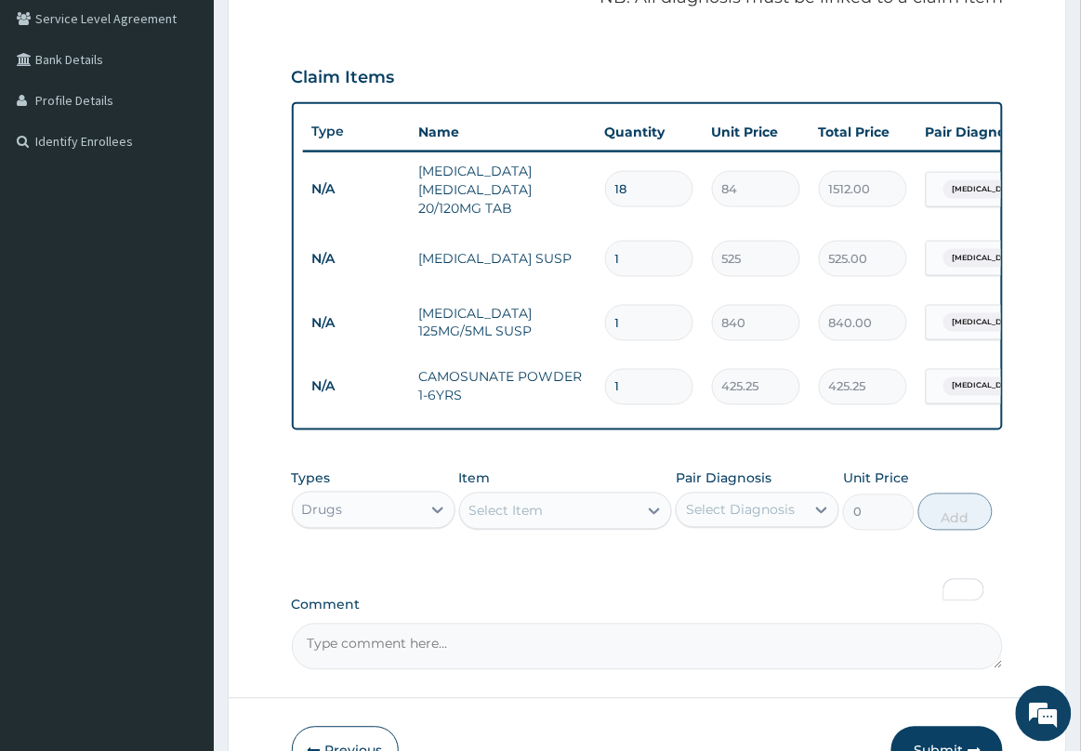
scroll to position [519, 0]
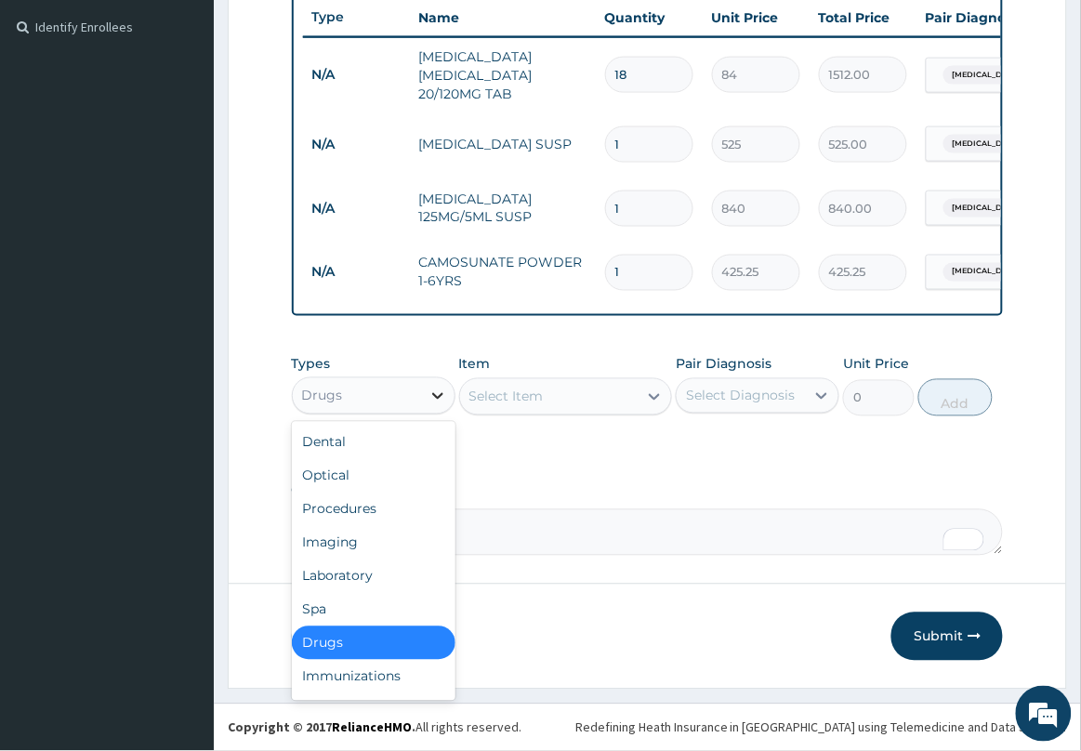
click at [426, 398] on div at bounding box center [437, 395] width 33 height 33
click at [373, 574] on div "Laboratory" at bounding box center [374, 576] width 164 height 33
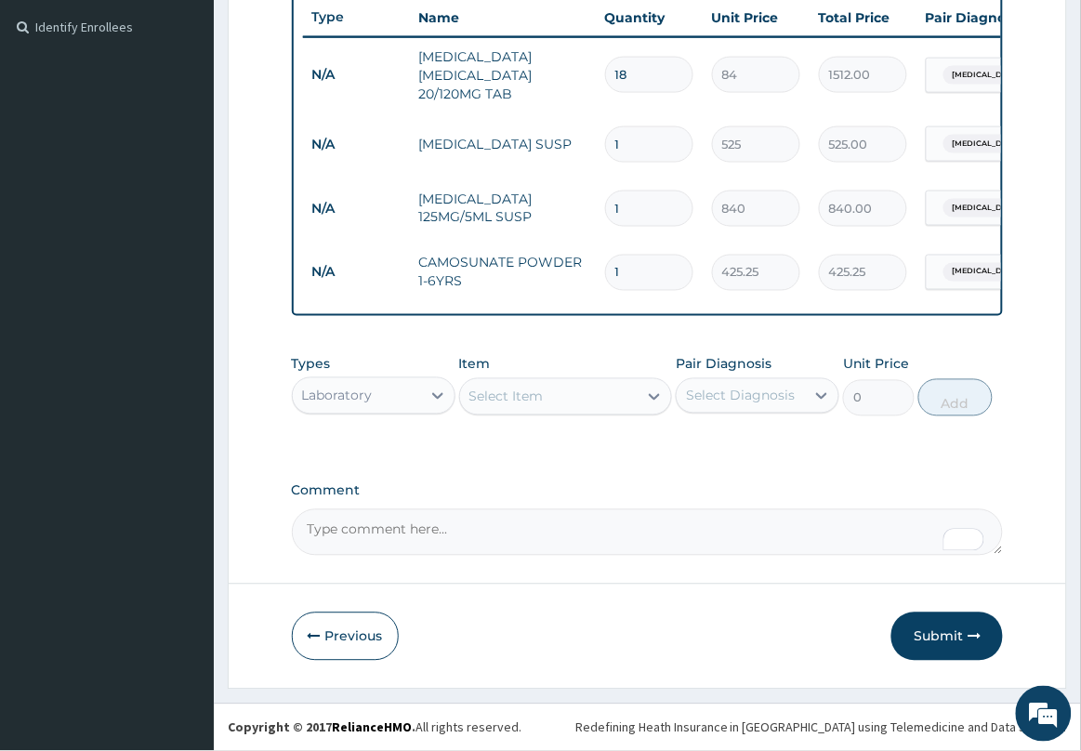
click at [562, 396] on div "Select Item" at bounding box center [549, 397] width 178 height 30
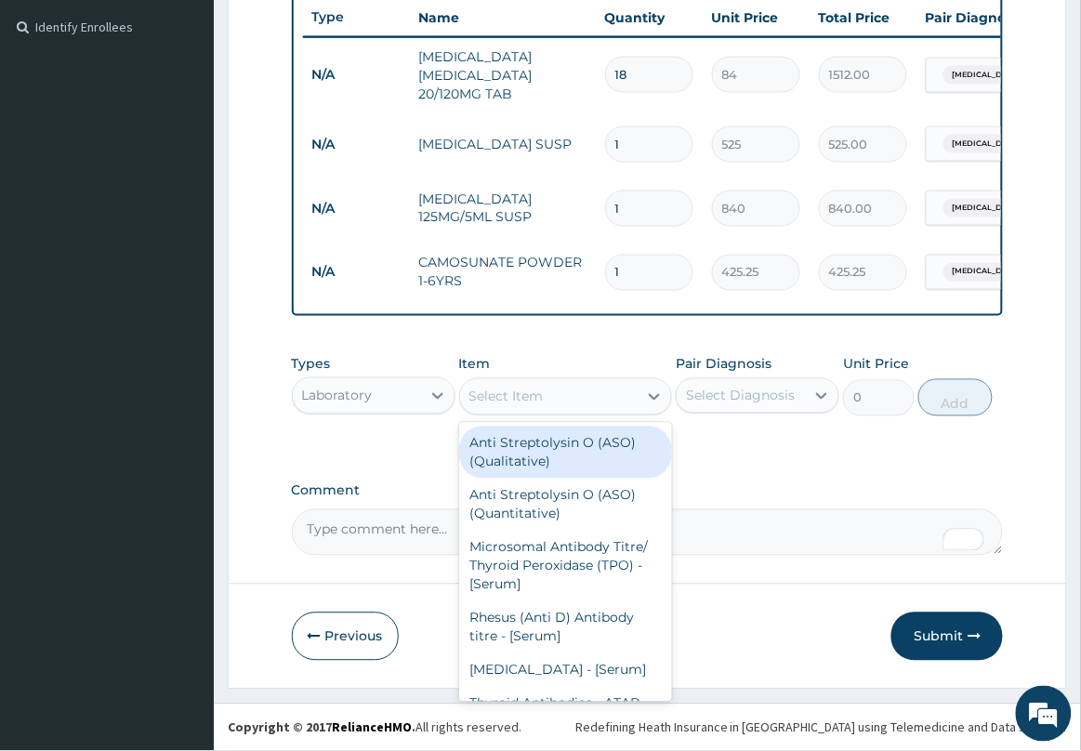
type input "6000"
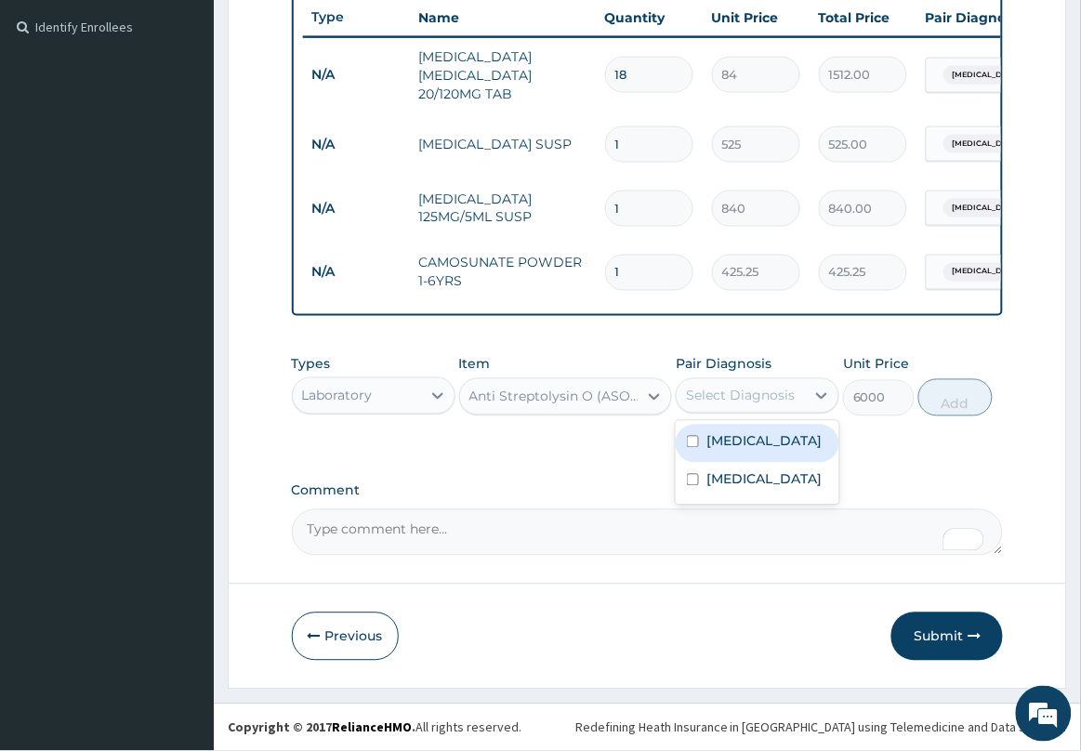
click at [742, 391] on div "Select Diagnosis" at bounding box center [740, 396] width 109 height 19
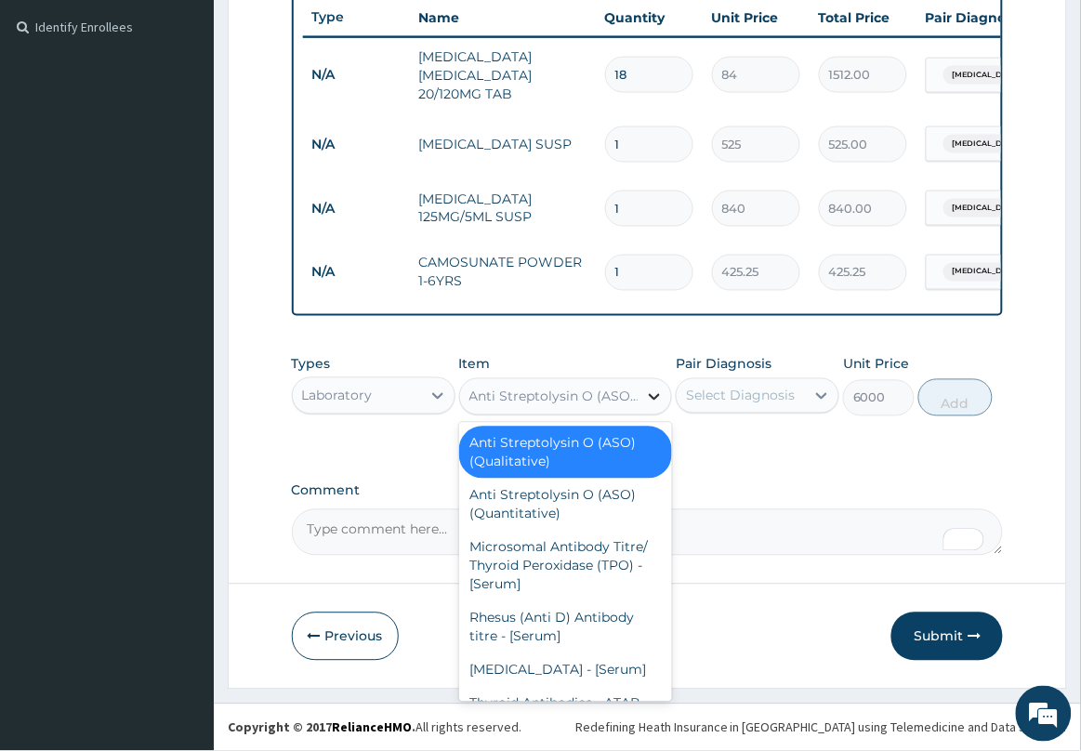
click at [649, 392] on icon at bounding box center [654, 397] width 19 height 19
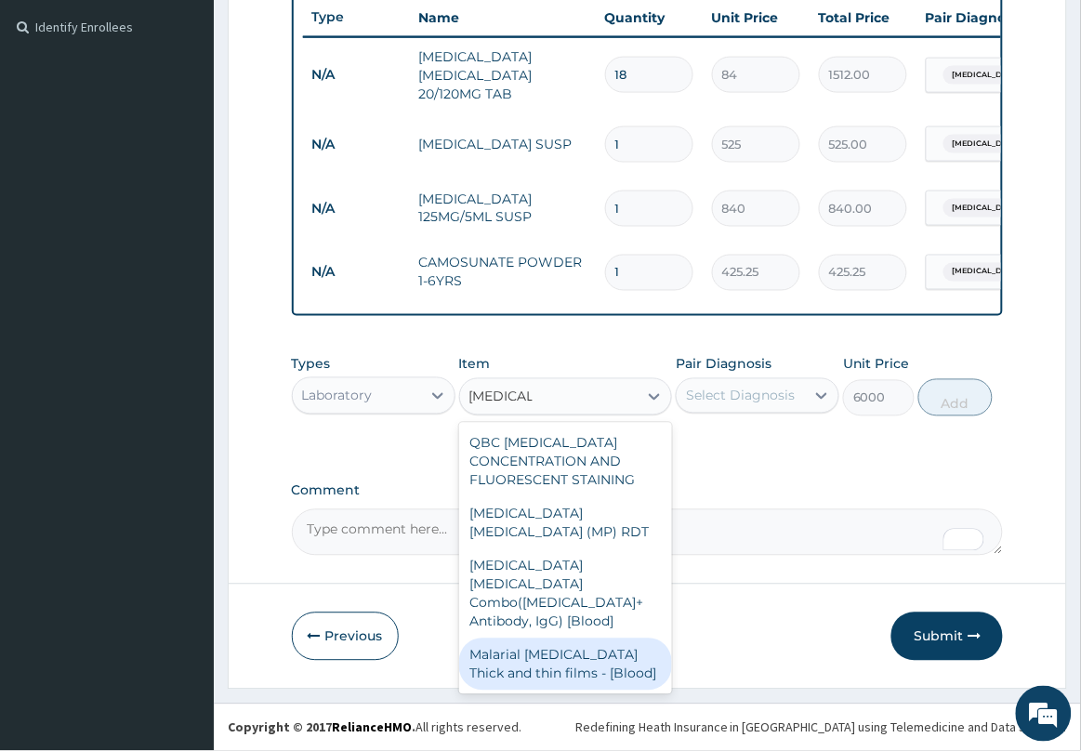
type input "[MEDICAL_DATA]"
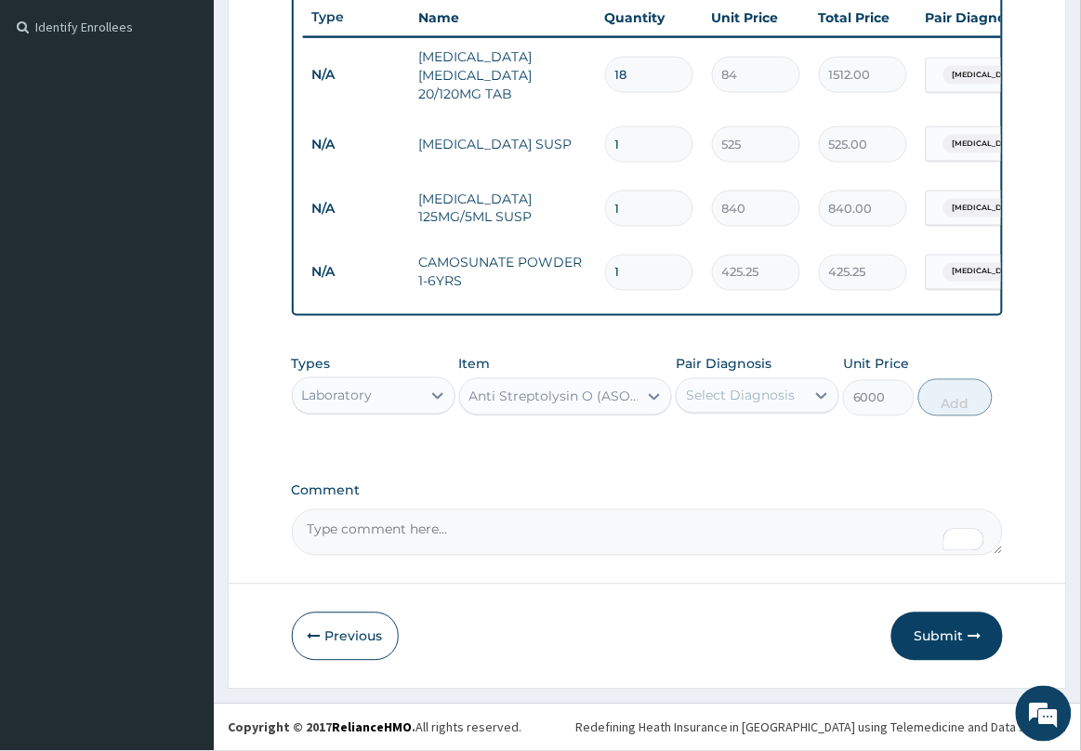
click at [498, 693] on section "Step 2 of 2 PA Code / Prescription Code Enter Code(Secondary Care Only) Encount…" at bounding box center [647, 142] width 867 height 1121
click at [590, 388] on div "Anti Streptolysin O (ASO) (Qualitative)" at bounding box center [554, 397] width 171 height 19
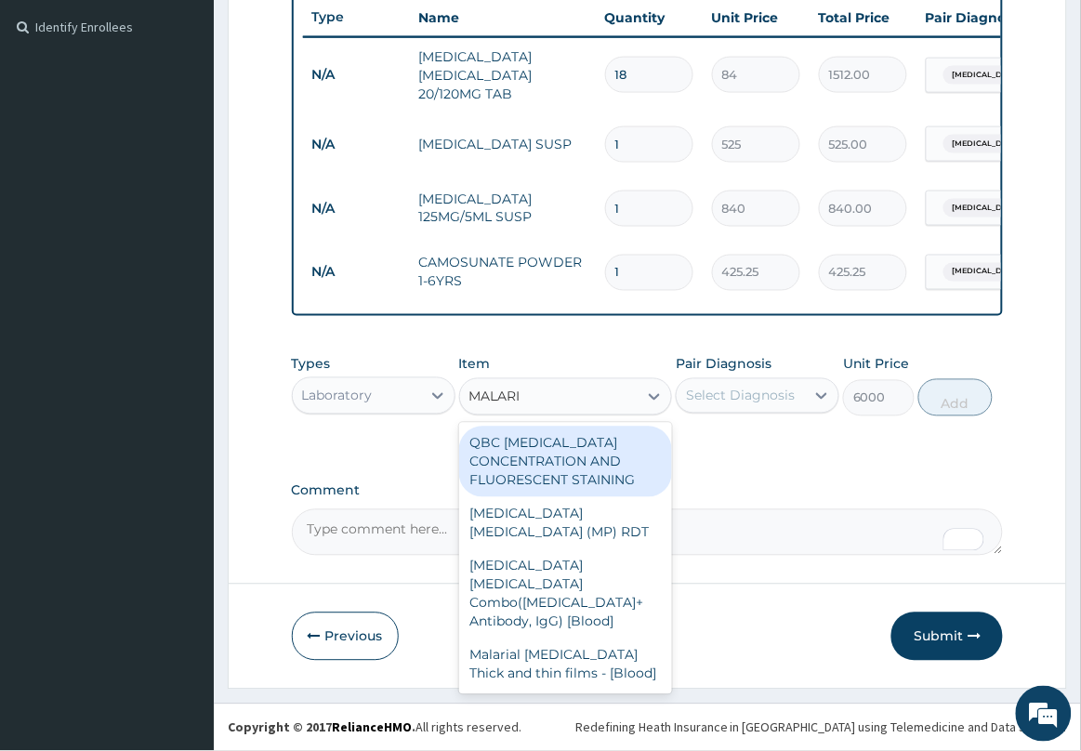
type input "[MEDICAL_DATA]"
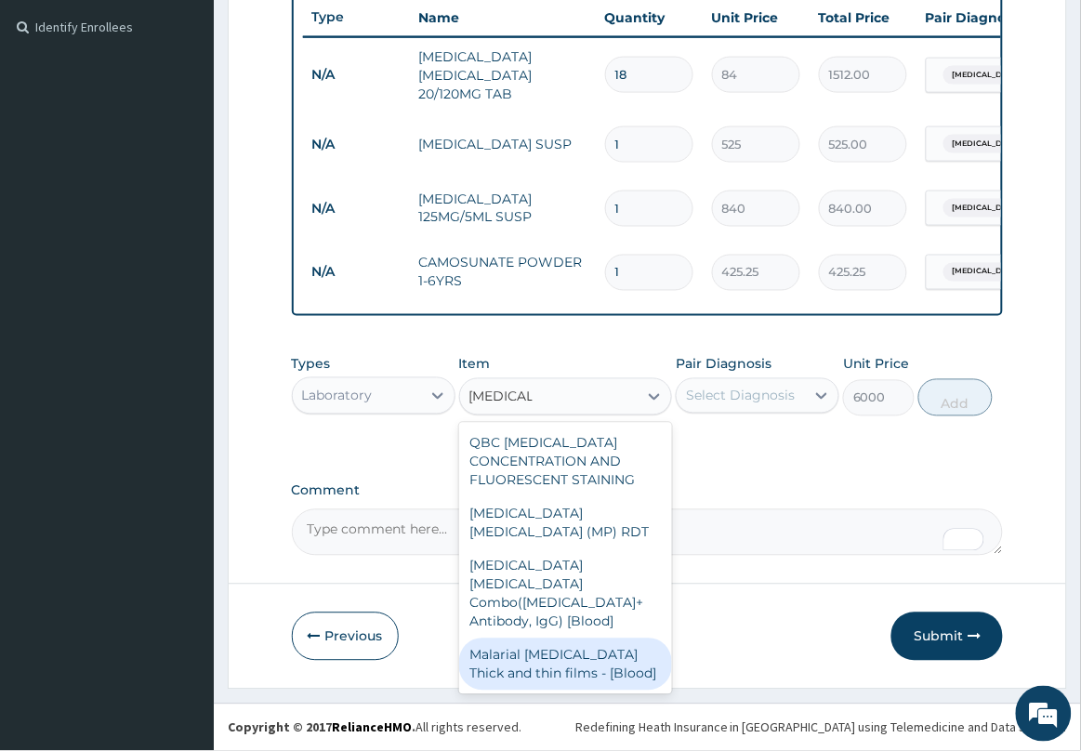
click at [558, 639] on div "Malarial [MEDICAL_DATA] Thick and thin films - [Blood]" at bounding box center [566, 665] width 214 height 52
type input "1500"
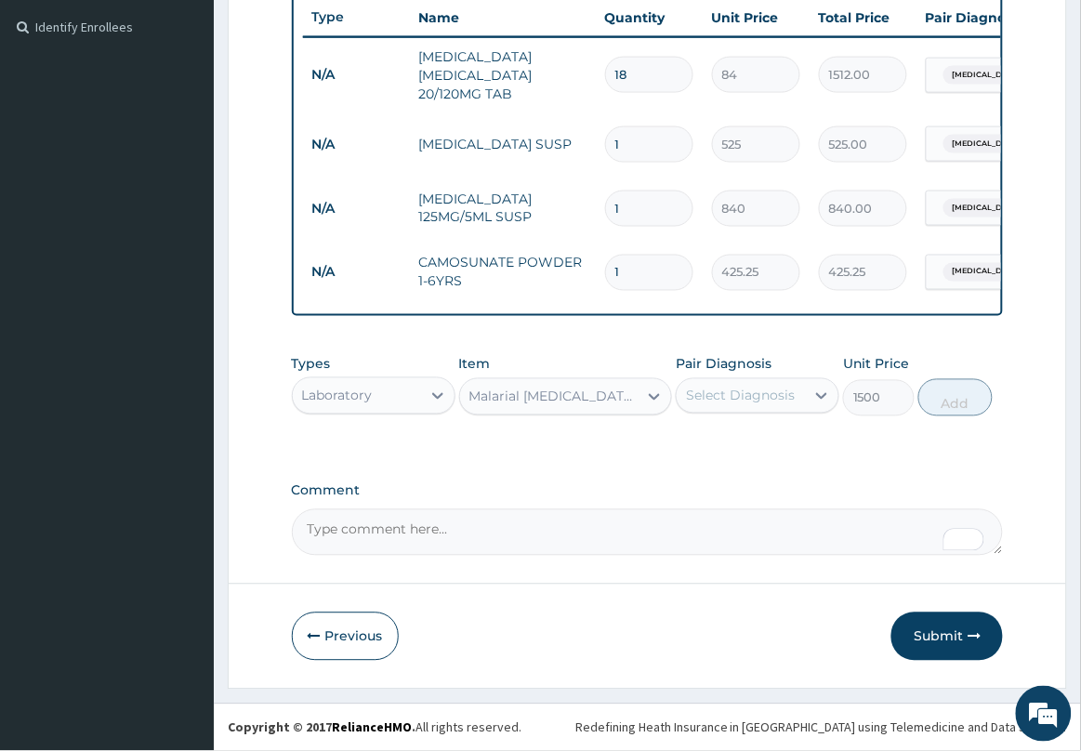
click at [765, 402] on div "Select Diagnosis" at bounding box center [740, 396] width 109 height 19
click at [745, 448] on label "[MEDICAL_DATA]" at bounding box center [763, 441] width 115 height 19
checkbox input "true"
click at [953, 407] on button "Add" at bounding box center [955, 397] width 74 height 37
type input "0"
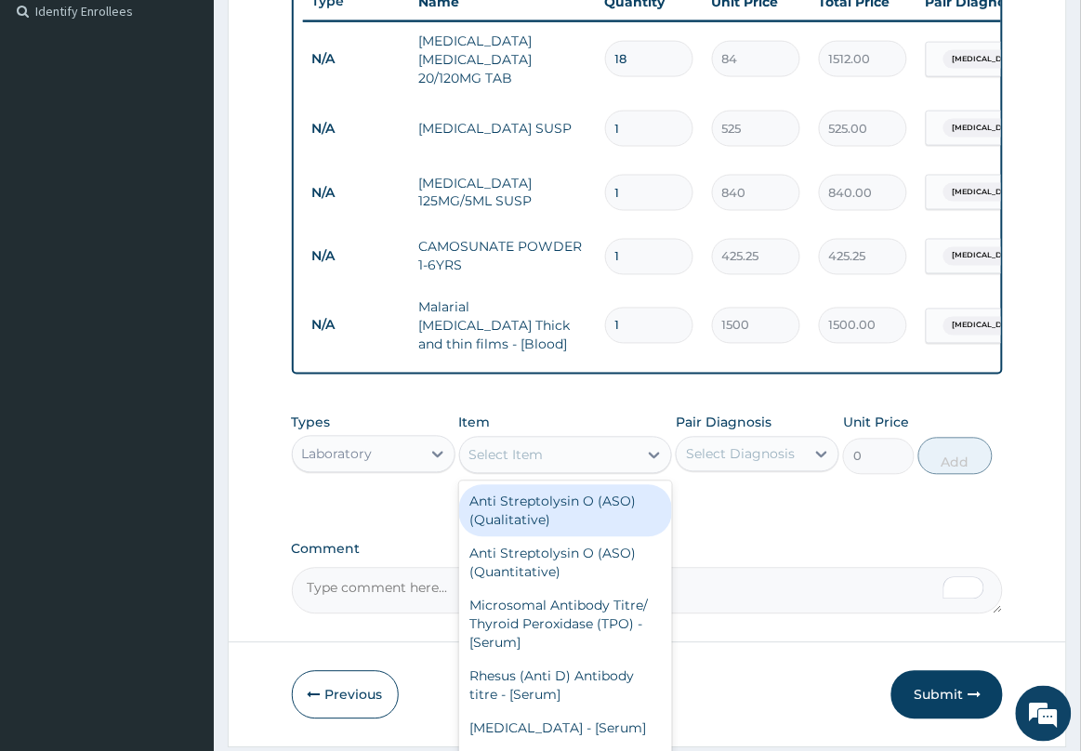
click at [618, 453] on div "Select Item" at bounding box center [549, 456] width 178 height 30
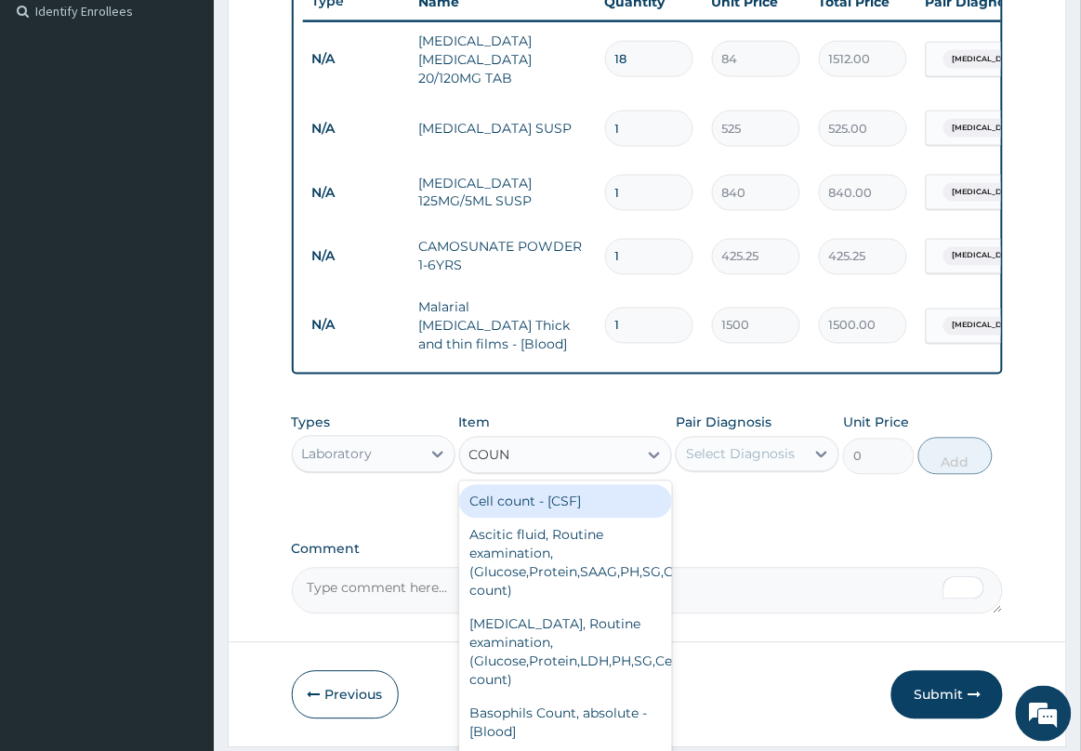
type input "COUNT"
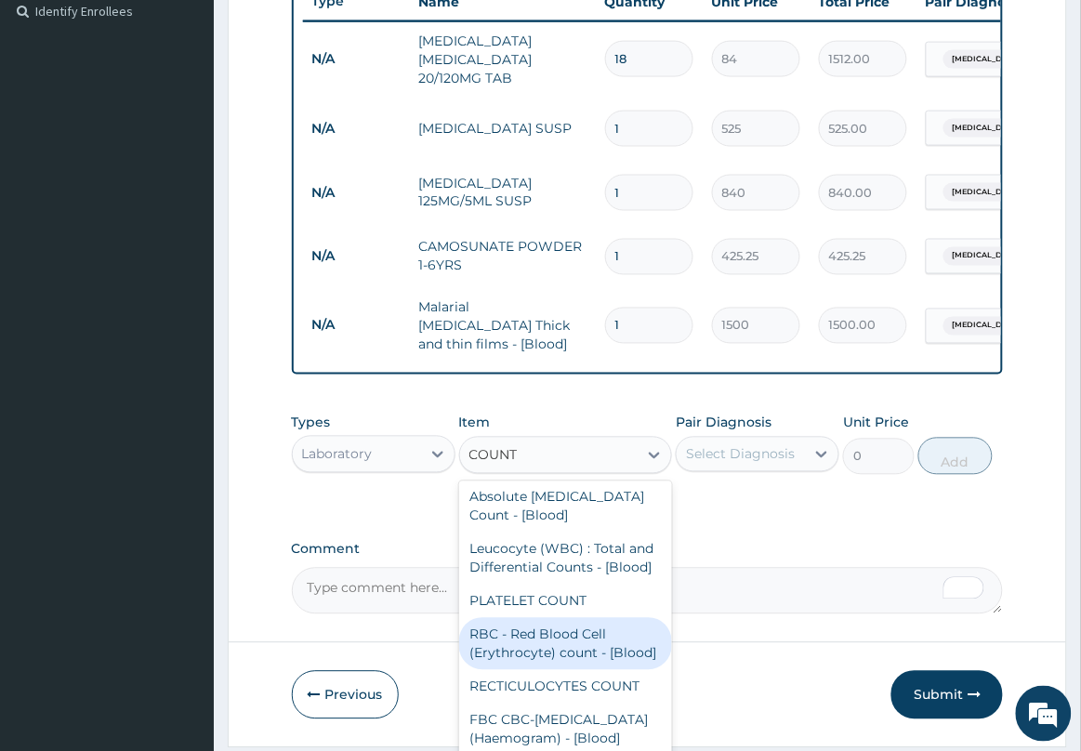
scroll to position [697, 0]
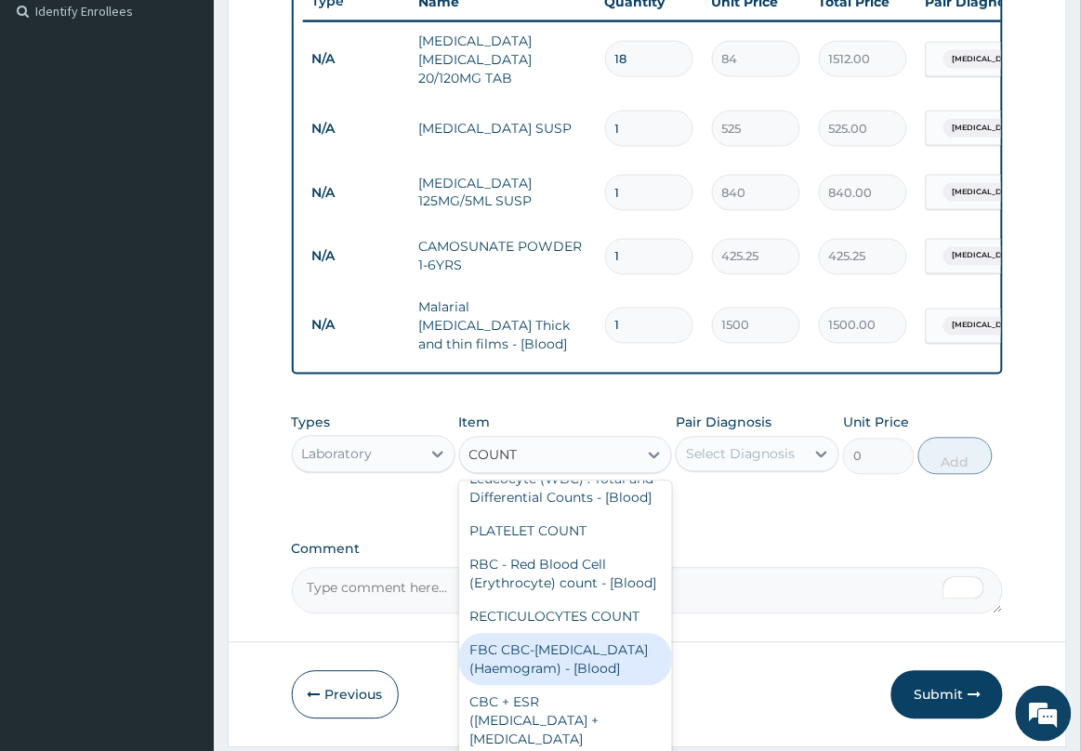
click at [567, 662] on div "FBC CBC-[MEDICAL_DATA] (Haemogram) - [Blood]" at bounding box center [566, 660] width 214 height 52
type input "3000"
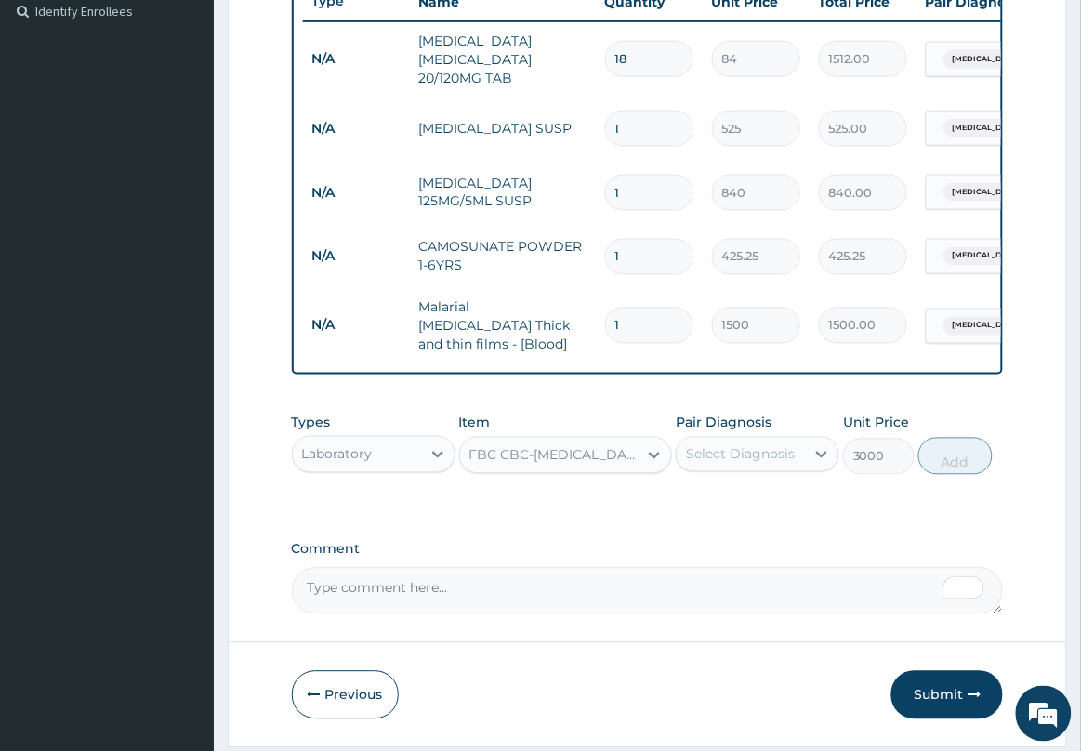
click at [737, 453] on div "Select Diagnosis" at bounding box center [740, 454] width 109 height 19
click at [714, 548] on label "[MEDICAL_DATA]" at bounding box center [763, 538] width 115 height 19
checkbox input "true"
click at [937, 460] on button "Add" at bounding box center [955, 456] width 74 height 37
type input "0"
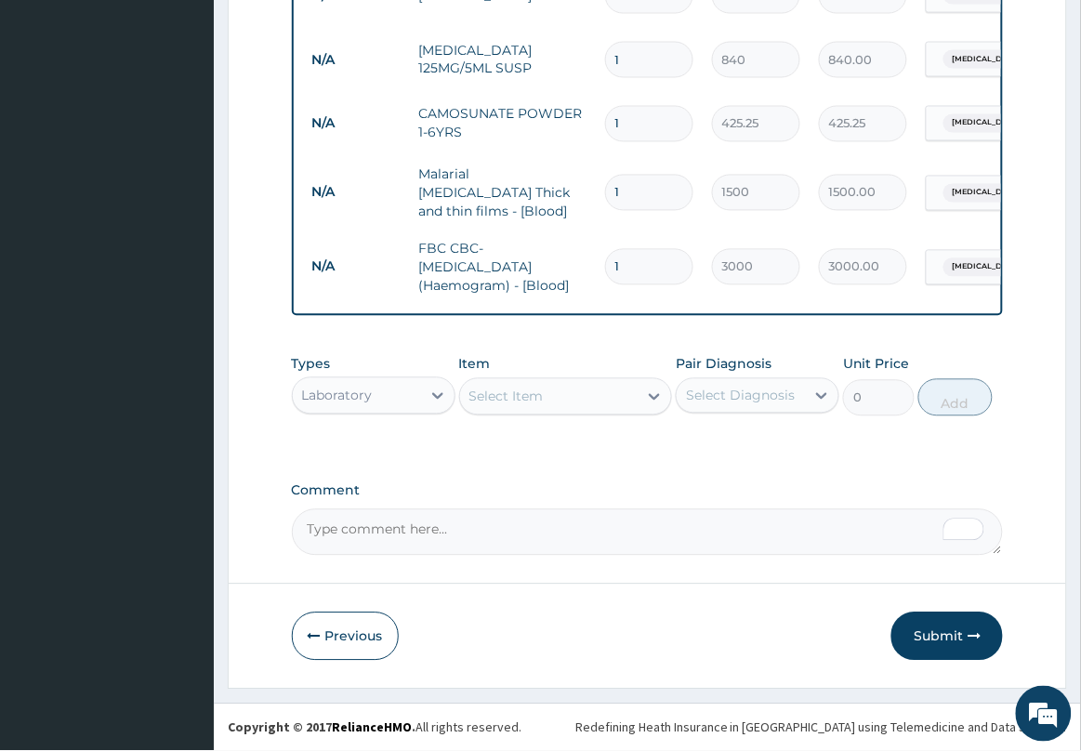
scroll to position [657, 0]
click at [379, 393] on div "Laboratory" at bounding box center [357, 396] width 128 height 30
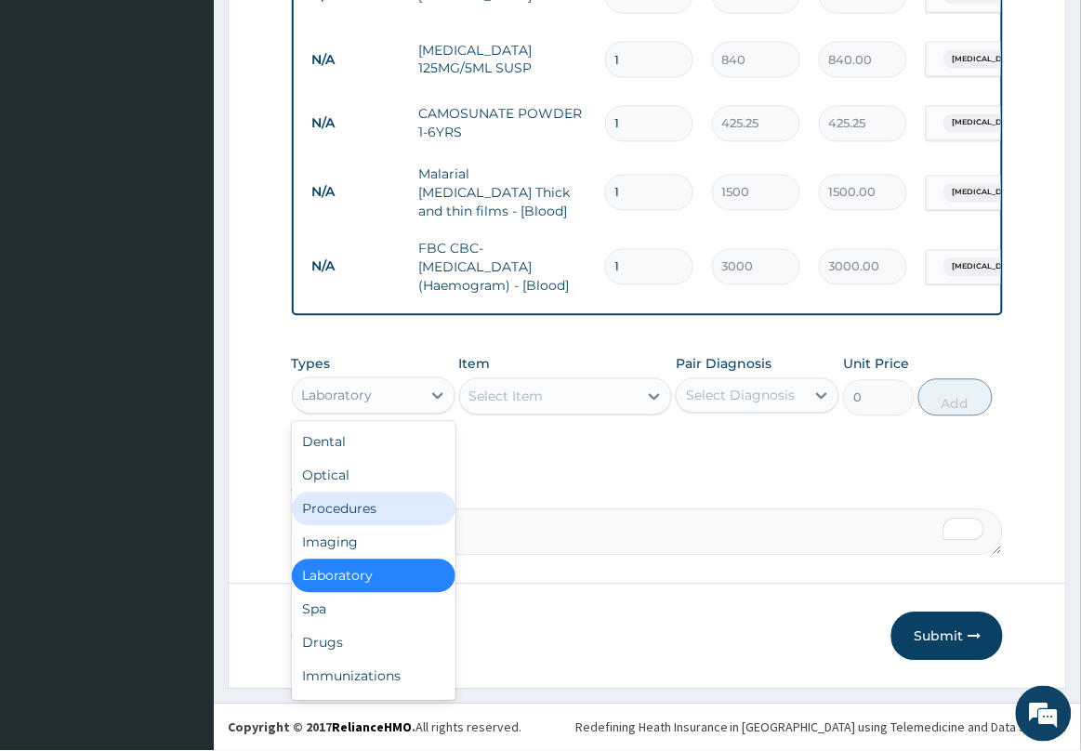
click at [354, 507] on div "Procedures" at bounding box center [374, 509] width 164 height 33
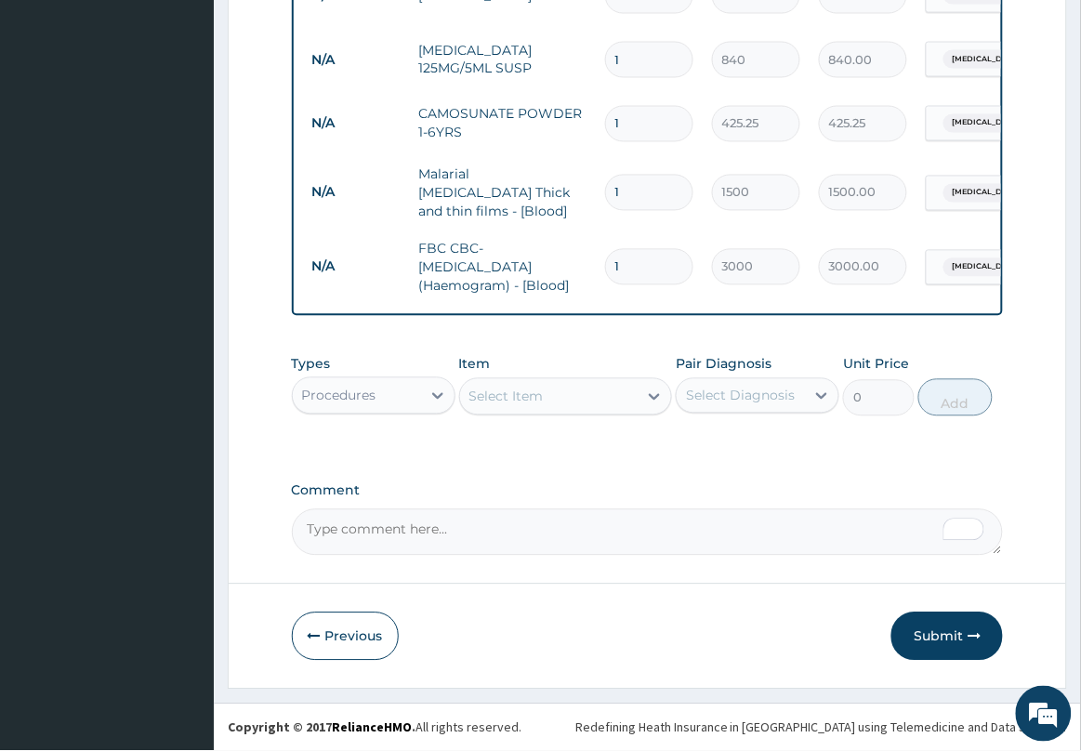
click at [558, 392] on div "Select Item" at bounding box center [549, 397] width 178 height 30
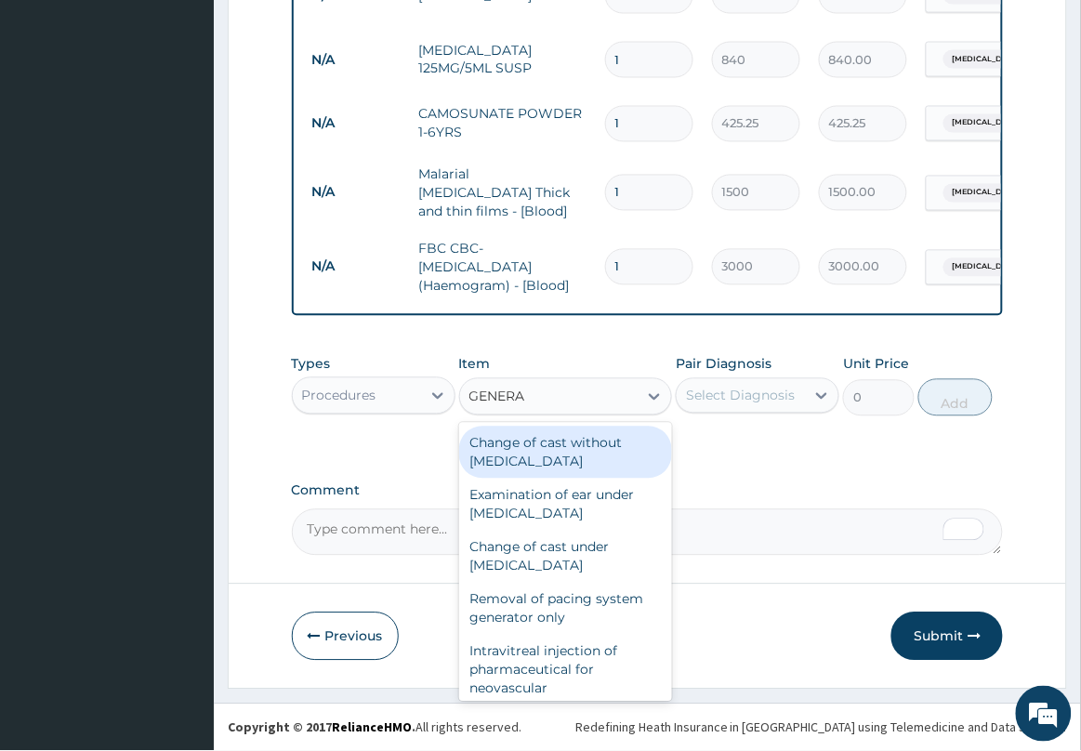
type input "GENERAL"
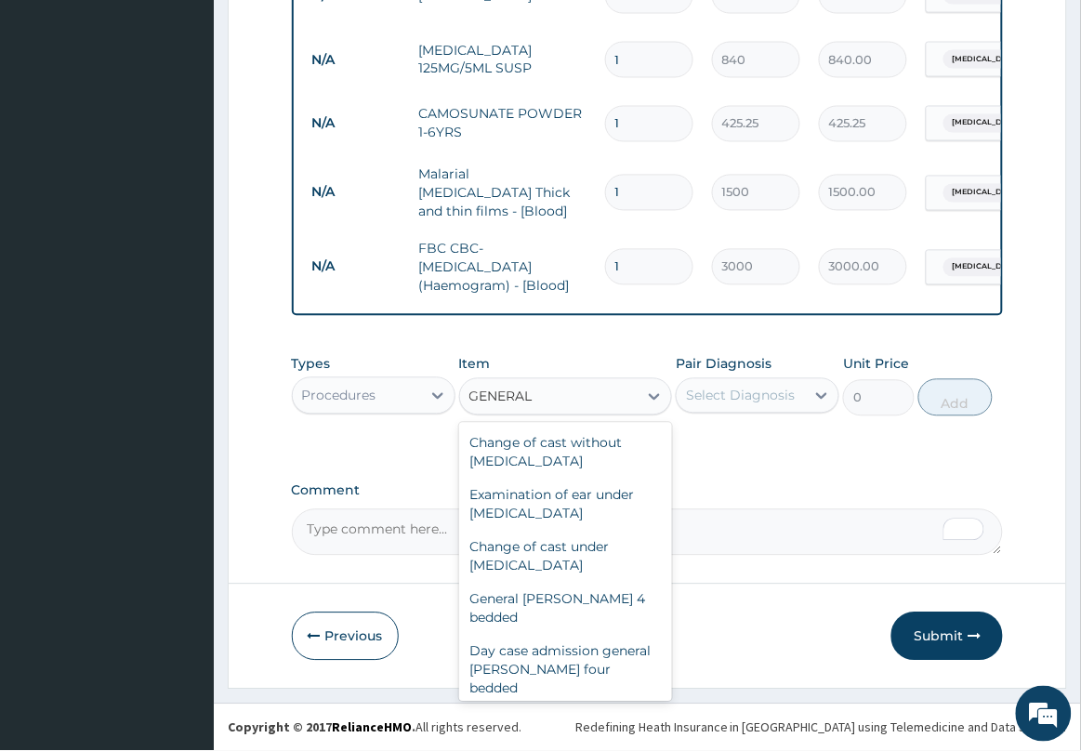
click at [576, 706] on div "General practitioner Consultation first outpatient consultation" at bounding box center [566, 741] width 214 height 71
type input "2500"
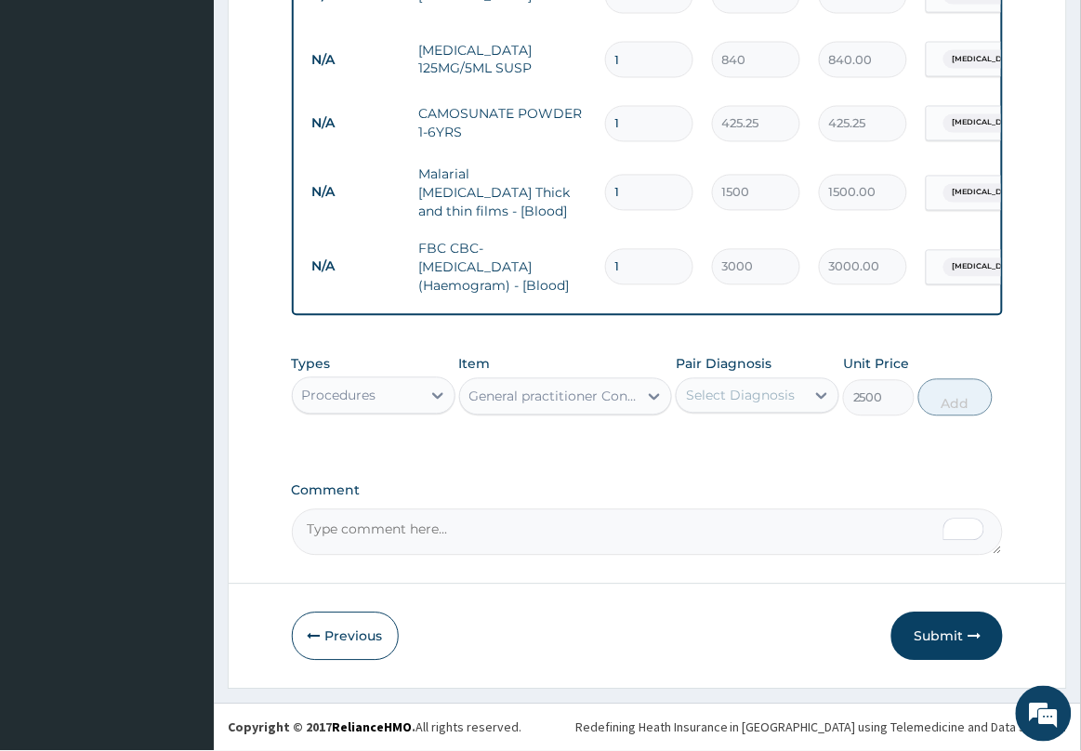
click at [744, 388] on div "Select Diagnosis" at bounding box center [740, 396] width 109 height 19
click at [741, 446] on label "[MEDICAL_DATA]" at bounding box center [763, 441] width 115 height 19
checkbox input "true"
click at [957, 397] on button "Add" at bounding box center [955, 397] width 74 height 37
type input "0"
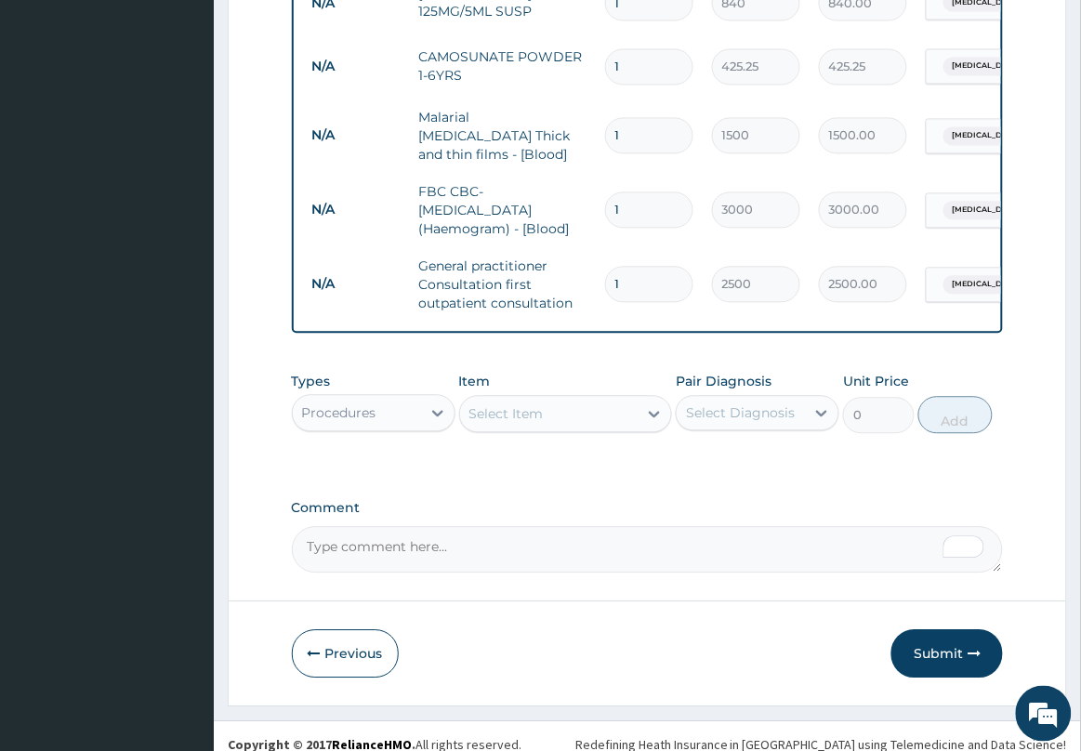
scroll to position [732, 0]
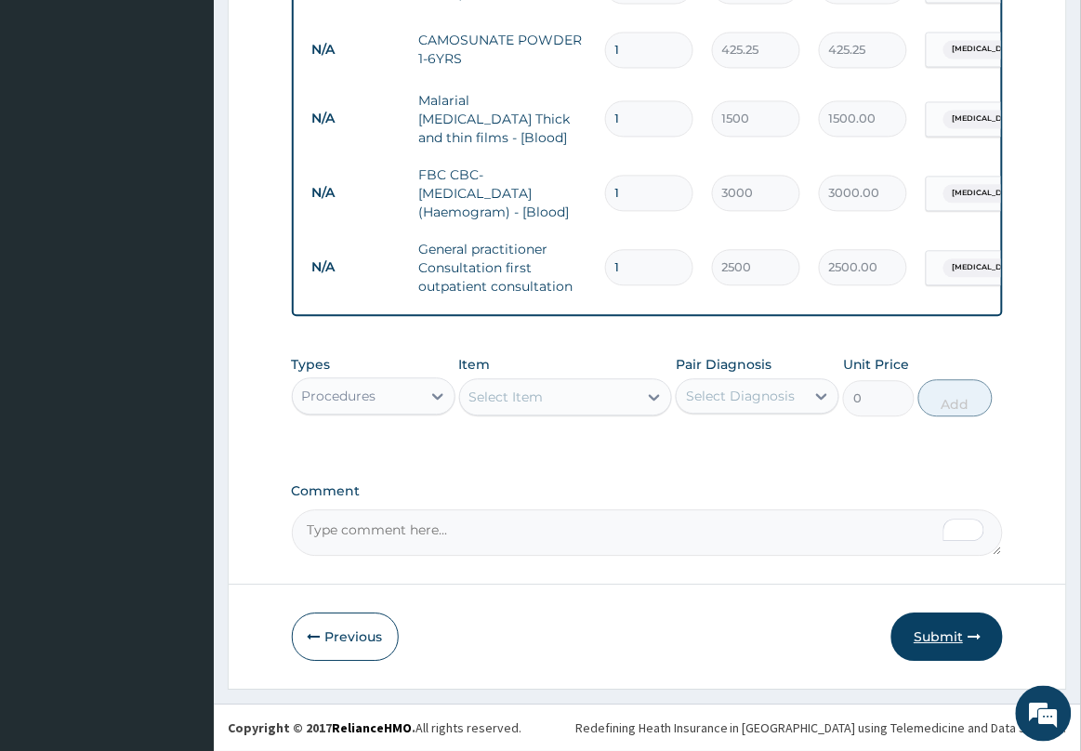
click at [937, 644] on button "Submit" at bounding box center [947, 637] width 112 height 48
